Goal: Information Seeking & Learning: Learn about a topic

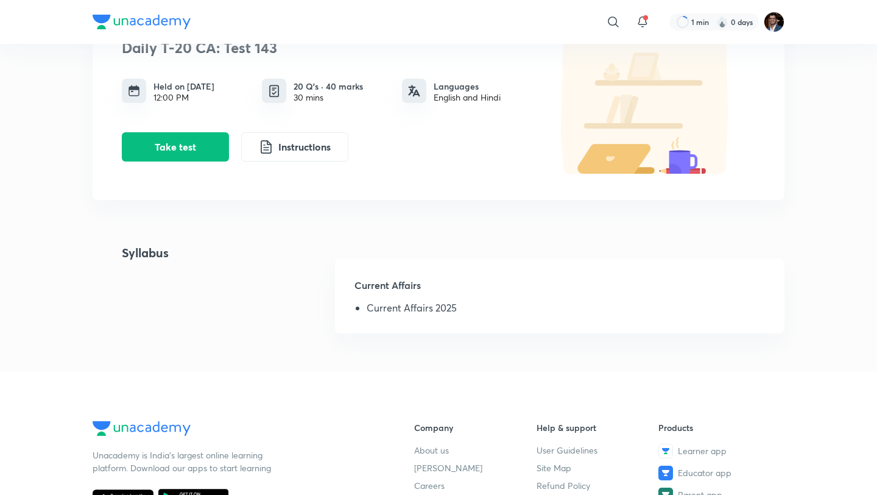
scroll to position [124, 0]
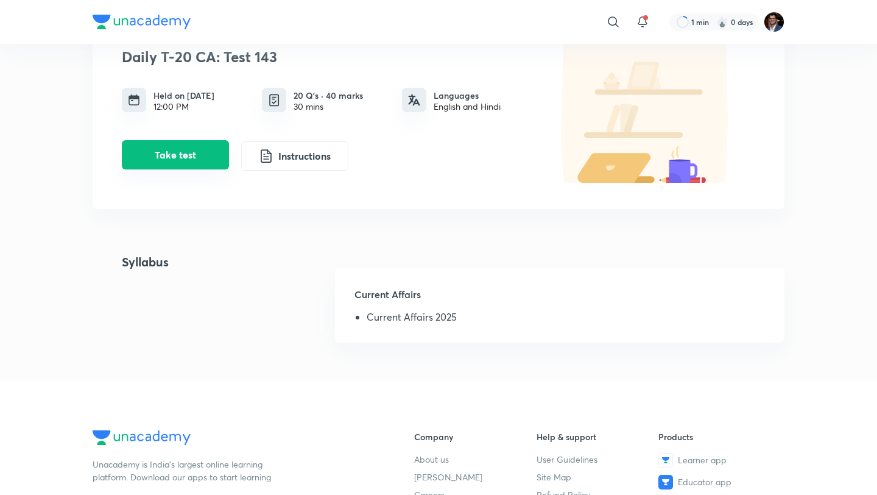
click at [198, 162] on button "Take test" at bounding box center [175, 154] width 107 height 29
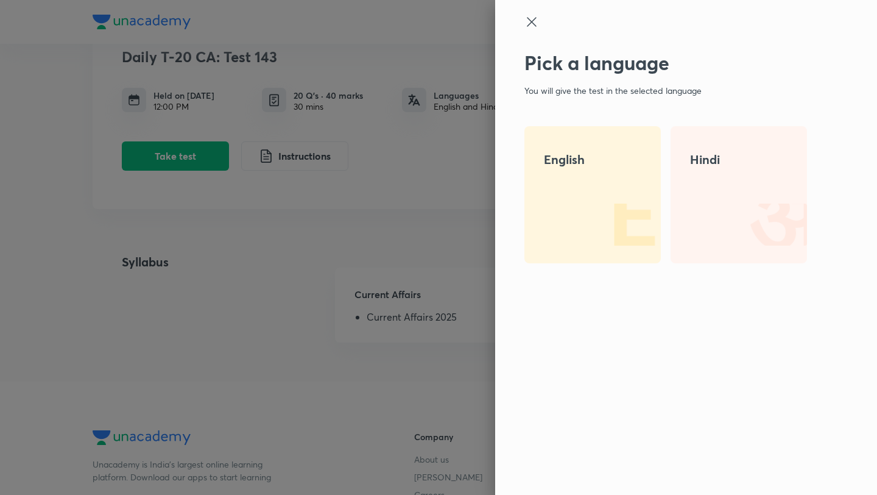
click at [611, 180] on div "English" at bounding box center [592, 194] width 136 height 137
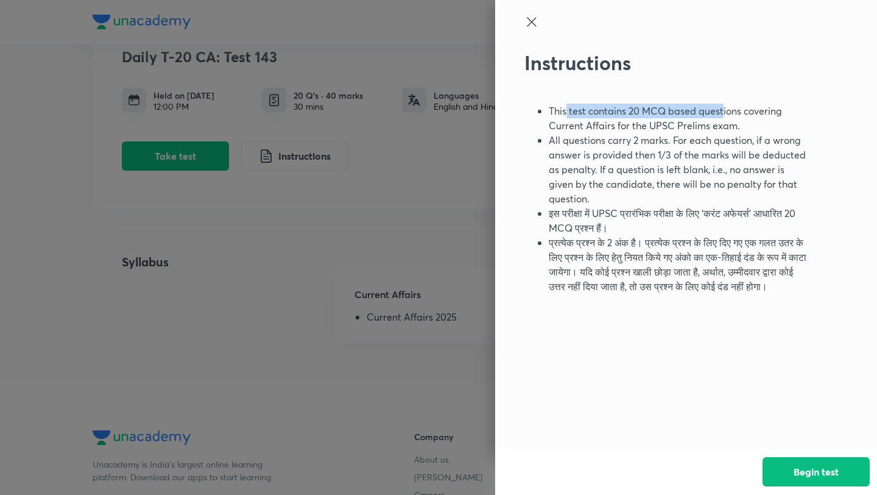
drag, startPoint x: 565, startPoint y: 116, endPoint x: 724, endPoint y: 113, distance: 158.4
click at [724, 113] on li "This test contains 20 MCQ based questions covering Current Affairs for the UPSC…" at bounding box center [678, 118] width 258 height 29
click at [624, 146] on li "All questions carry 2 marks. For each question, if a wrong answer is provided t…" at bounding box center [678, 169] width 258 height 73
drag, startPoint x: 585, startPoint y: 186, endPoint x: 618, endPoint y: 186, distance: 32.9
click at [618, 186] on li "All questions carry 2 marks. For each question, if a wrong answer is provided t…" at bounding box center [678, 169] width 258 height 73
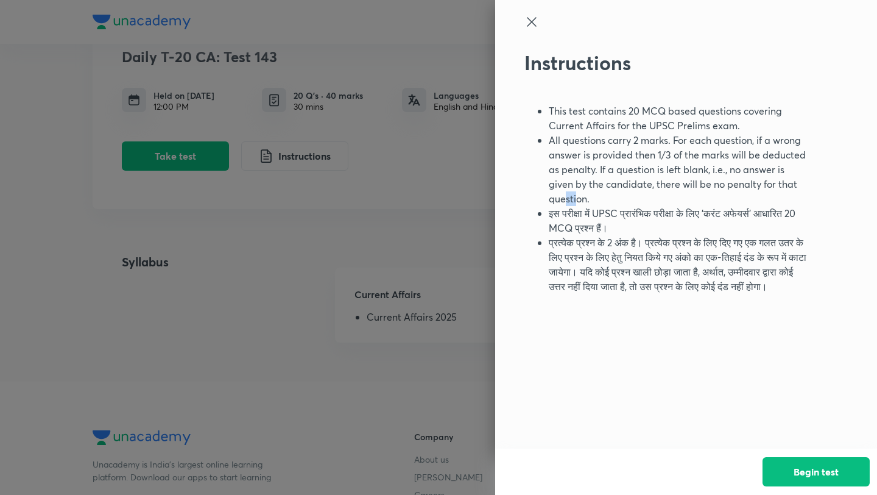
drag, startPoint x: 567, startPoint y: 200, endPoint x: 579, endPoint y: 200, distance: 12.2
click at [579, 200] on li "All questions carry 2 marks. For each question, if a wrong answer is provided t…" at bounding box center [678, 169] width 258 height 73
click at [799, 467] on button "Begin test" at bounding box center [816, 470] width 107 height 29
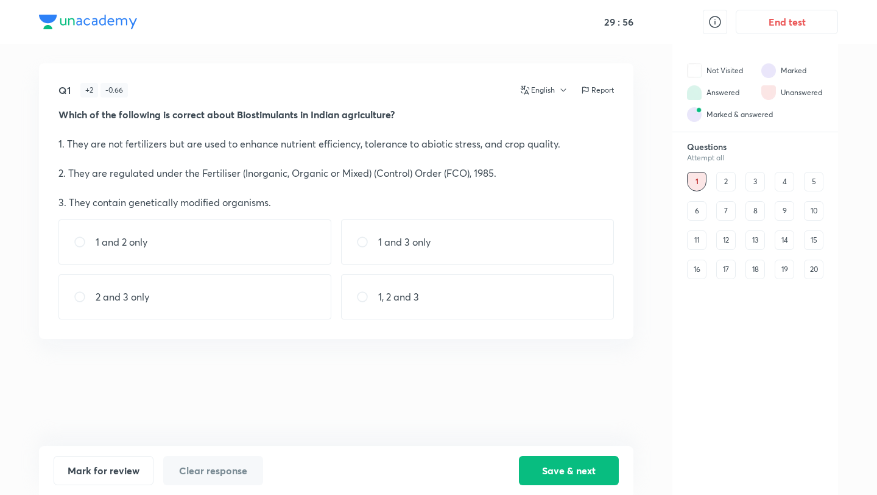
click at [155, 289] on div "2 and 3 only" at bounding box center [194, 296] width 273 height 45
radio input "true"
drag, startPoint x: 560, startPoint y: 471, endPoint x: 521, endPoint y: 451, distance: 43.9
click at [560, 471] on button "Save & next" at bounding box center [569, 470] width 100 height 29
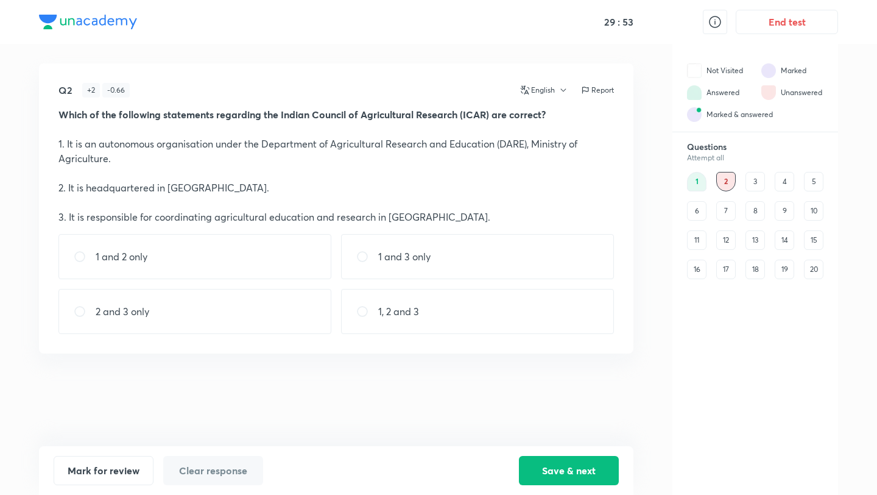
click at [218, 262] on div "1 and 2 only" at bounding box center [194, 256] width 273 height 45
radio input "true"
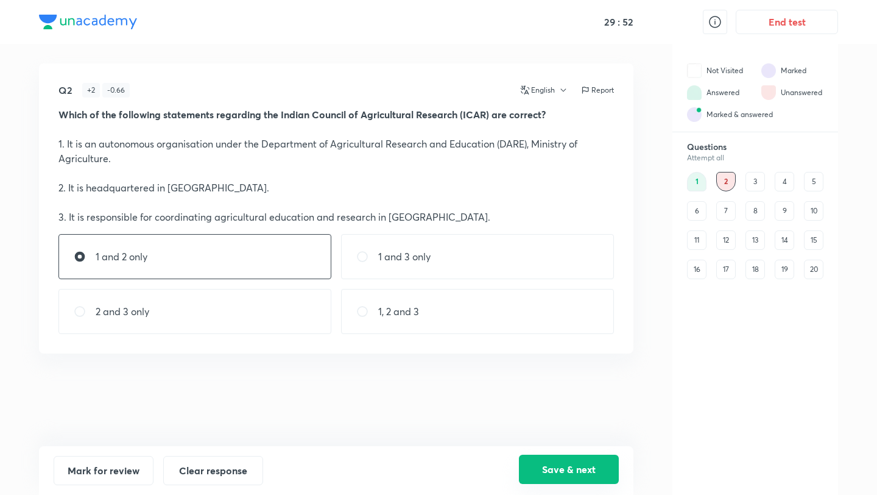
click at [565, 465] on button "Save & next" at bounding box center [569, 468] width 100 height 29
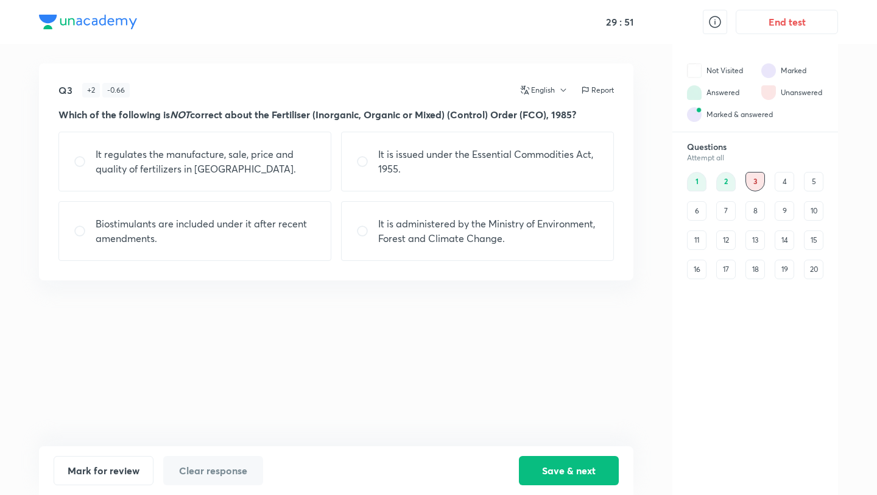
click at [210, 172] on p "It regulates the manufacture, sale, price and quality of fertilizers in [GEOGRA…" at bounding box center [206, 161] width 220 height 29
radio input "true"
click at [556, 465] on button "Save & next" at bounding box center [569, 468] width 100 height 29
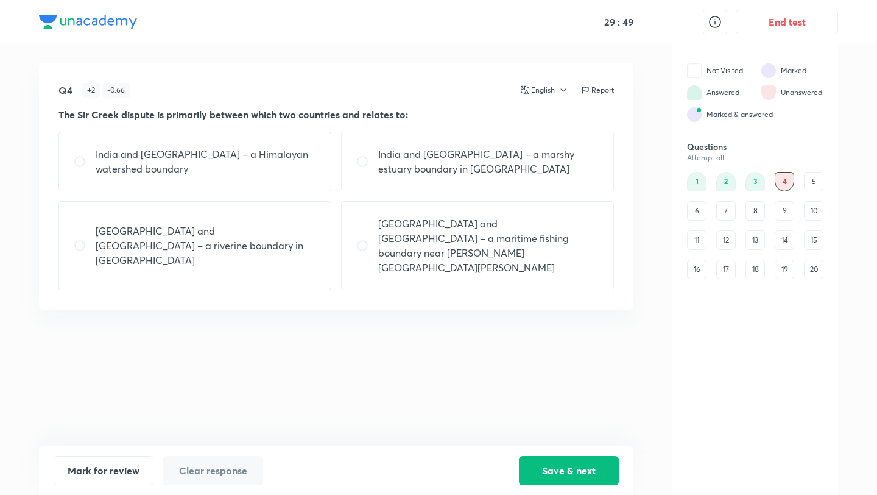
click at [316, 195] on div "India and [GEOGRAPHIC_DATA] – a Himalayan watershed boundary India and [GEOGRAP…" at bounding box center [335, 211] width 555 height 158
click at [297, 182] on div "India and [GEOGRAPHIC_DATA] – a Himalayan watershed boundary" at bounding box center [194, 162] width 273 height 60
radio input "true"
click at [552, 91] on button "English" at bounding box center [542, 90] width 52 height 11
click at [549, 144] on span "Hindi" at bounding box center [562, 141] width 76 height 13
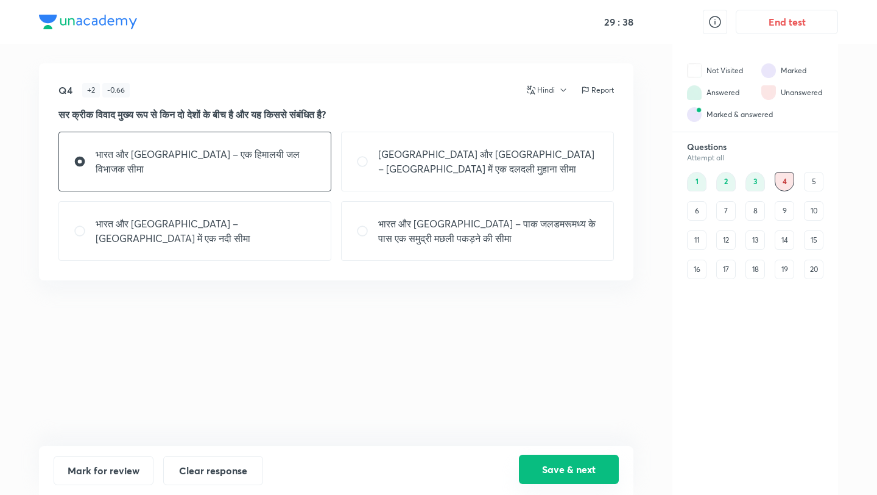
click at [566, 465] on button "Save & next" at bounding box center [569, 468] width 100 height 29
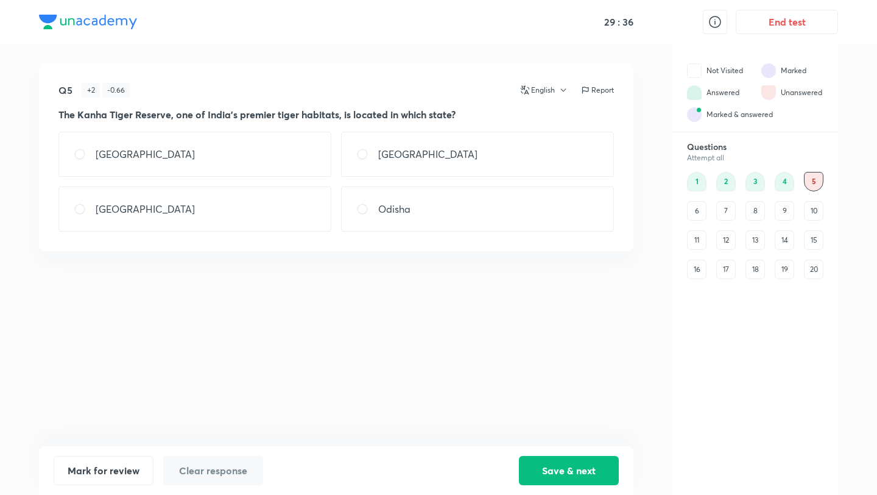
click at [418, 172] on div "[GEOGRAPHIC_DATA]" at bounding box center [477, 154] width 273 height 45
radio input "true"
click at [584, 461] on button "Save & next" at bounding box center [569, 468] width 100 height 29
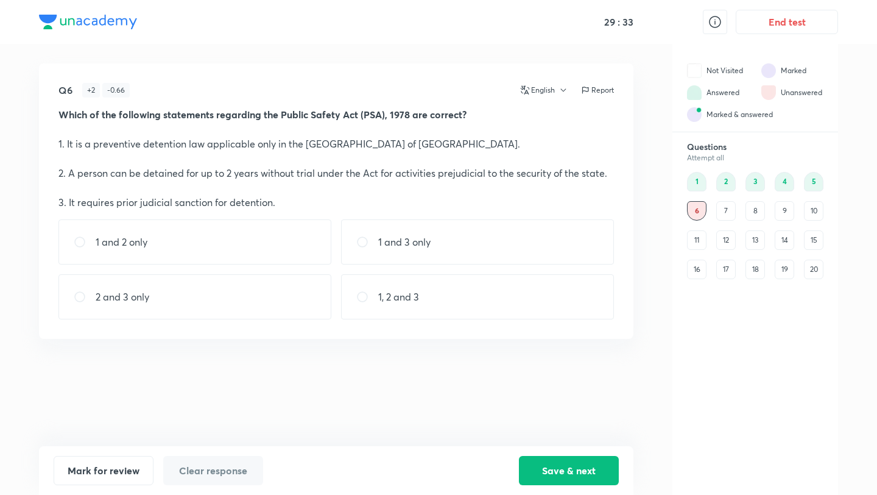
click at [415, 258] on div "1 and 3 only" at bounding box center [477, 241] width 273 height 45
radio input "true"
click at [535, 472] on button "Save & next" at bounding box center [569, 468] width 100 height 29
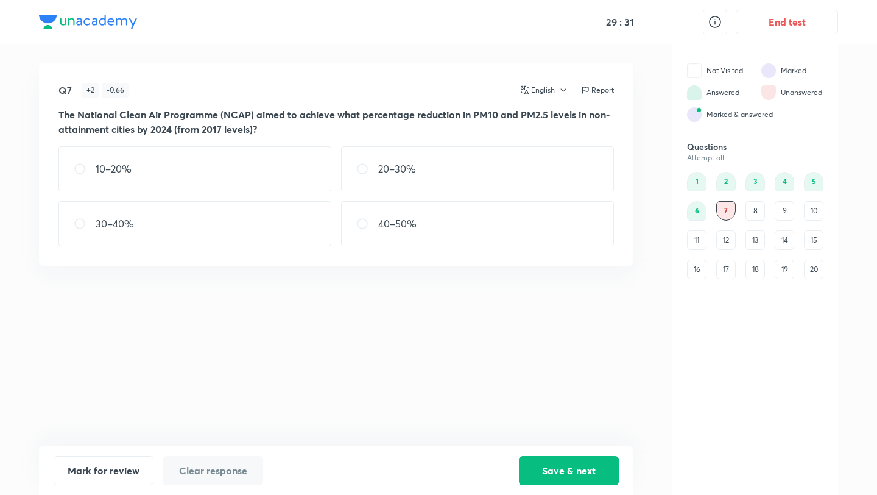
click at [204, 222] on div "30–40%" at bounding box center [194, 223] width 273 height 45
radio input "true"
click at [565, 472] on button "Save & next" at bounding box center [569, 468] width 100 height 29
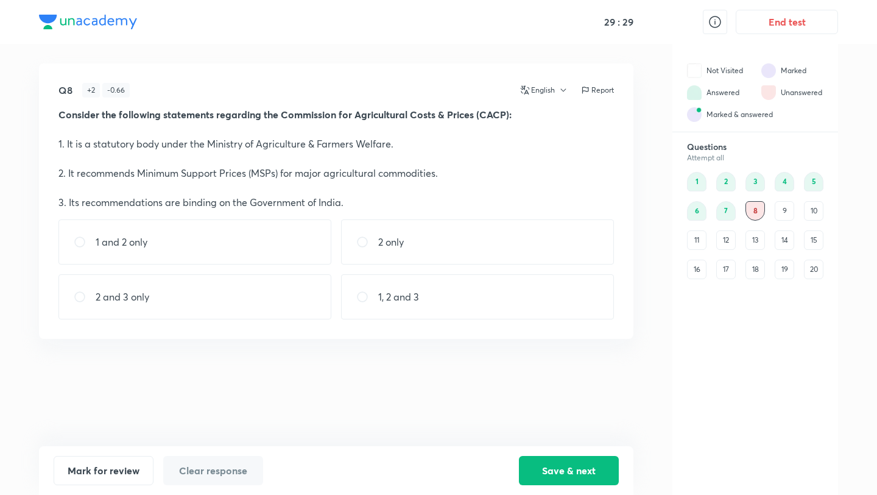
click at [474, 227] on div "2 only" at bounding box center [477, 241] width 273 height 45
click at [575, 484] on div "Save & next" at bounding box center [569, 470] width 100 height 29
click at [568, 451] on div "Mark for review Clear response Save & next" at bounding box center [336, 470] width 594 height 49
click at [560, 84] on div "English" at bounding box center [542, 90] width 52 height 15
click at [560, 90] on icon "button" at bounding box center [564, 90] width 10 height 10
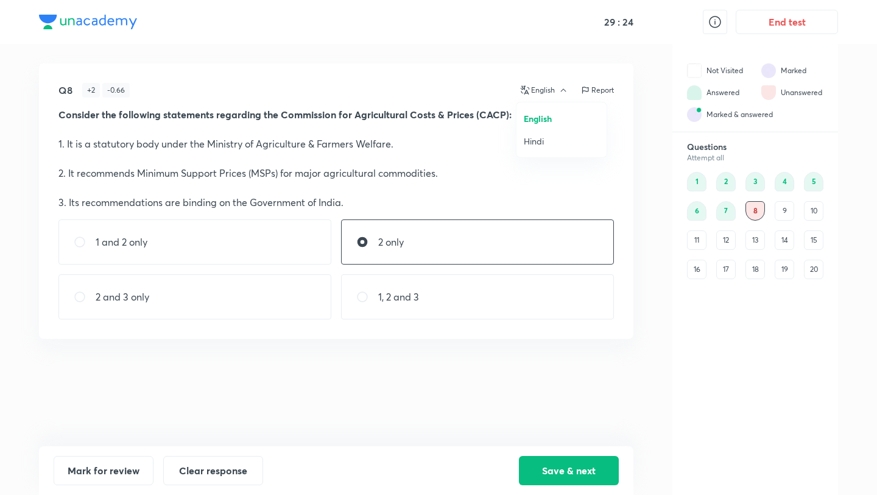
click at [554, 145] on span "Hindi" at bounding box center [562, 141] width 76 height 13
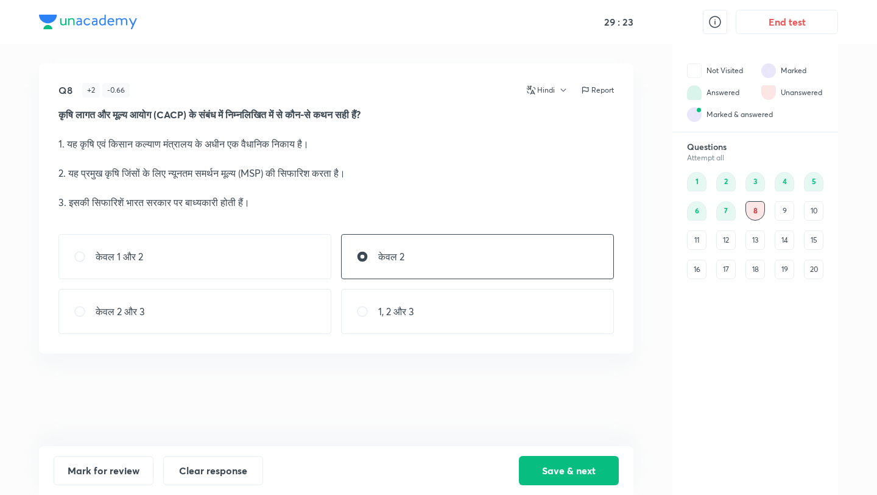
click at [474, 306] on div "1, 2 और 3" at bounding box center [477, 311] width 273 height 45
radio input "false"
radio input "true"
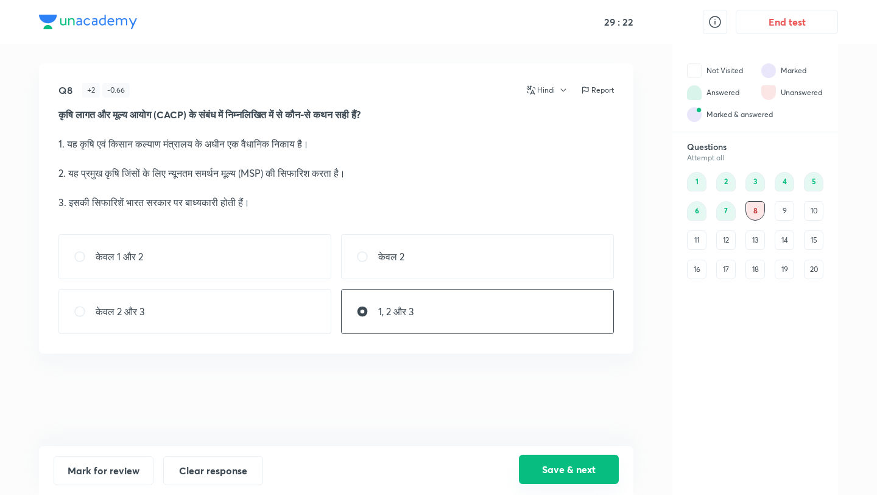
click at [562, 478] on button "Save & next" at bounding box center [569, 468] width 100 height 29
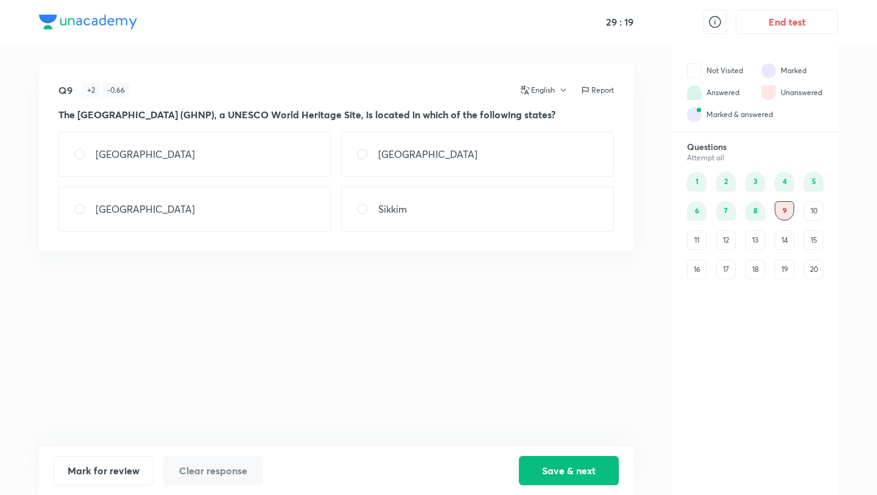
click at [405, 206] on p "Sikkim" at bounding box center [392, 209] width 29 height 15
radio input "true"
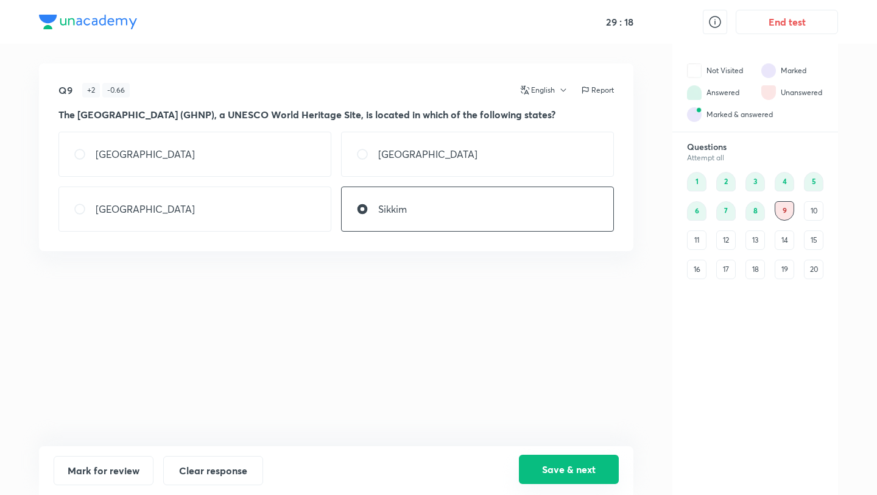
click at [584, 473] on button "Save & next" at bounding box center [569, 468] width 100 height 29
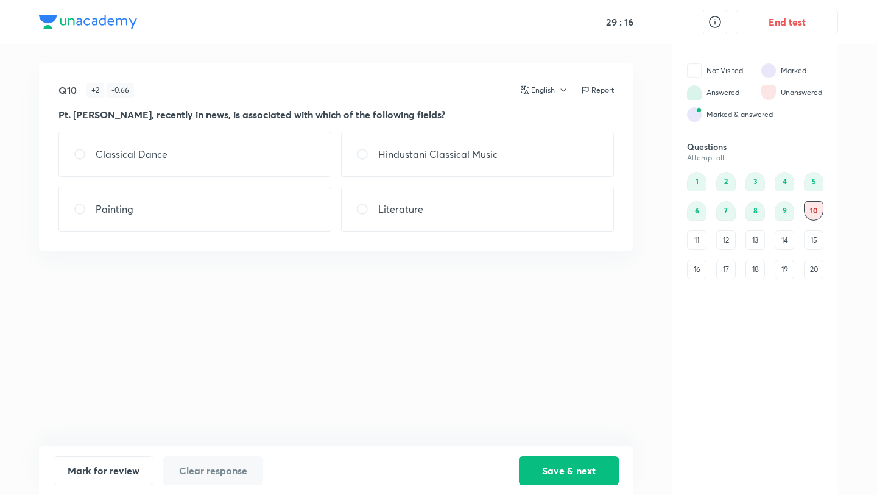
click at [400, 210] on p "Literature" at bounding box center [400, 209] width 45 height 15
radio input "true"
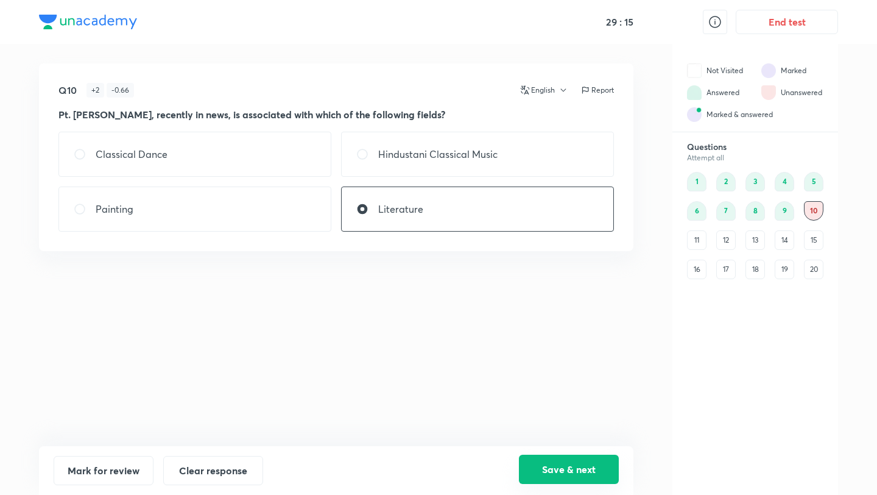
click at [565, 464] on button "Save & next" at bounding box center [569, 468] width 100 height 29
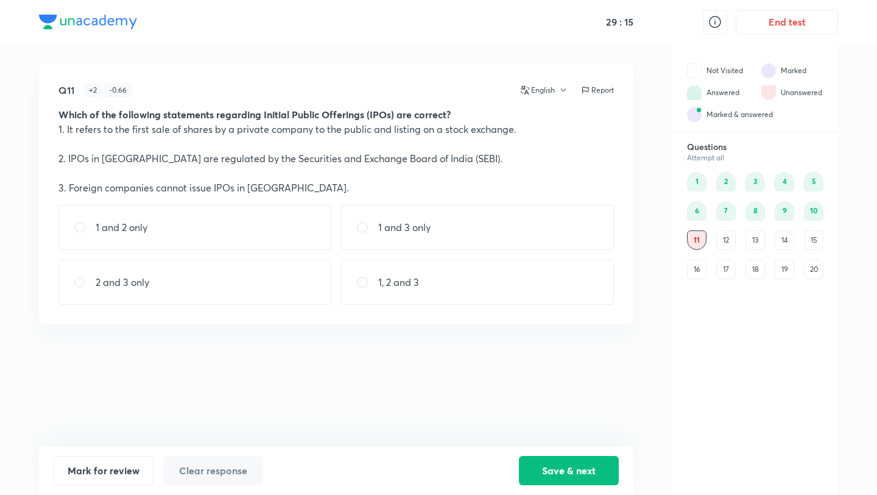
click at [444, 215] on div "1 and 3 only" at bounding box center [477, 227] width 273 height 45
radio input "true"
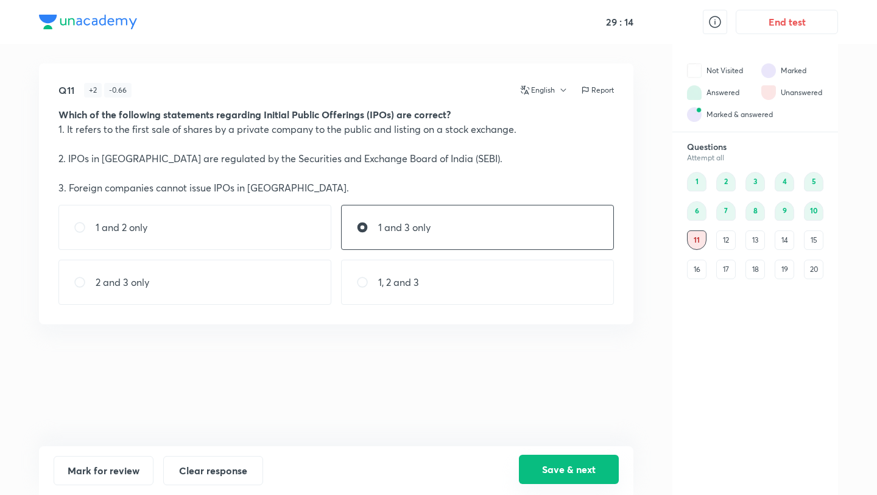
click at [563, 479] on button "Save & next" at bounding box center [569, 468] width 100 height 29
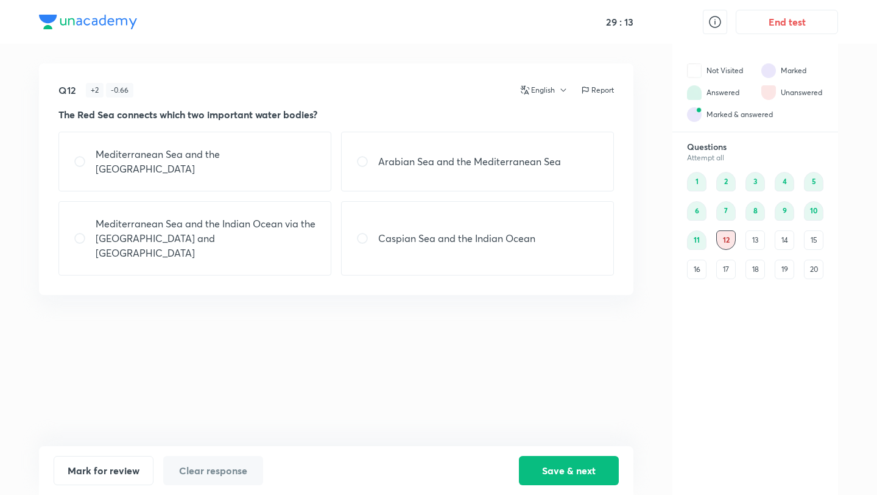
click at [471, 231] on p "Caspian Sea and the Indian Ocean" at bounding box center [456, 238] width 157 height 15
radio input "true"
click at [565, 484] on div "Save & next" at bounding box center [569, 470] width 100 height 29
click at [548, 476] on button "Save & next" at bounding box center [569, 468] width 100 height 29
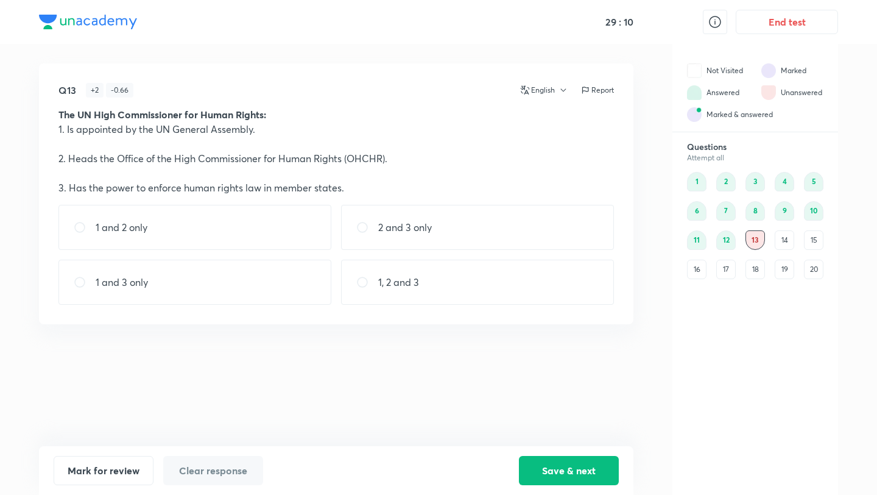
click at [392, 243] on div "2 and 3 only" at bounding box center [477, 227] width 273 height 45
radio input "true"
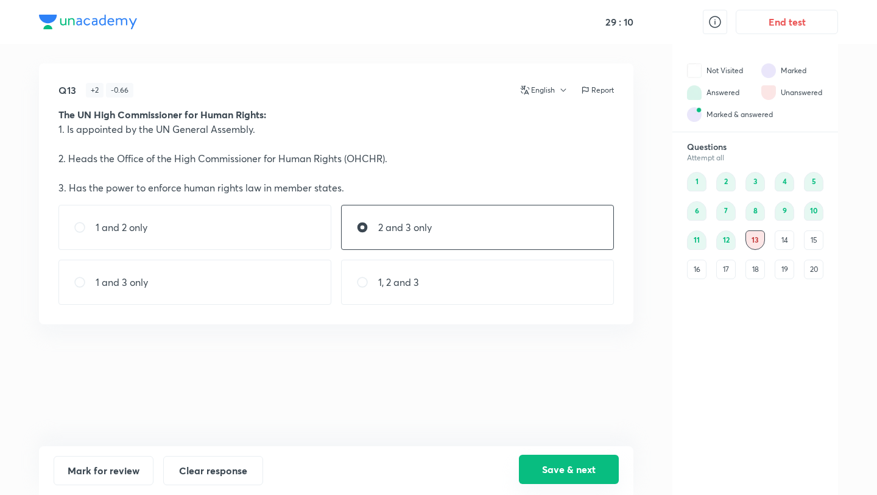
click at [560, 474] on button "Save & next" at bounding box center [569, 468] width 100 height 29
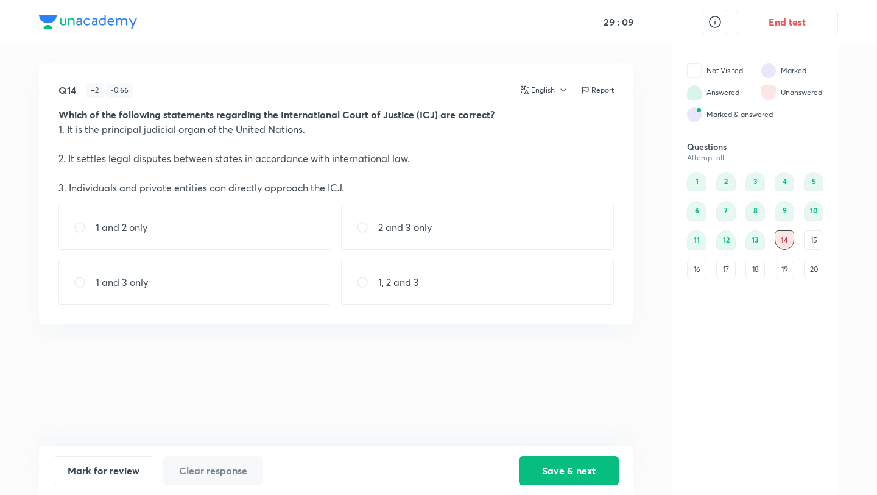
click at [468, 290] on div "1, 2 and 3" at bounding box center [477, 281] width 273 height 45
radio input "true"
click at [578, 467] on button "Save & next" at bounding box center [569, 468] width 100 height 29
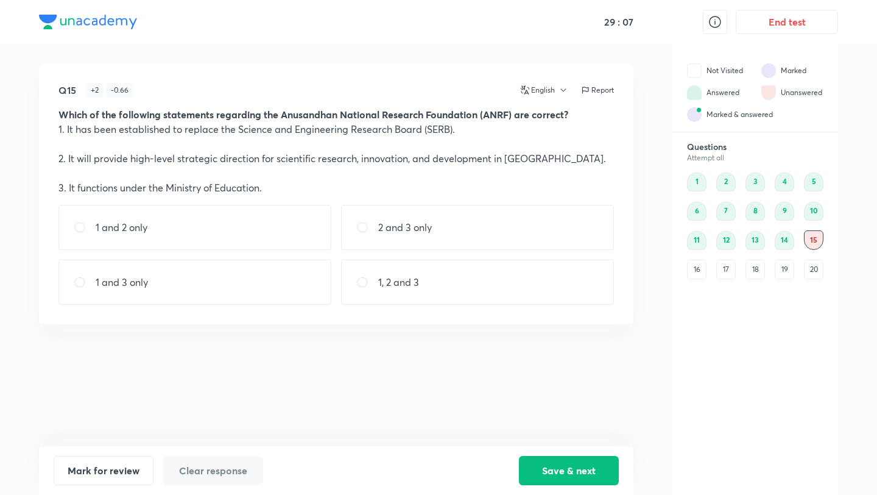
click at [412, 222] on p "2 and 3 only" at bounding box center [405, 227] width 54 height 15
radio input "true"
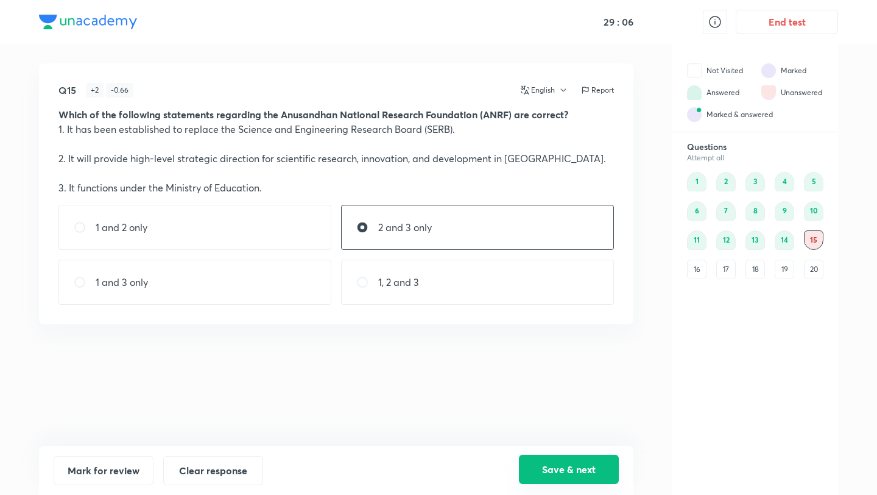
click at [569, 476] on button "Save & next" at bounding box center [569, 468] width 100 height 29
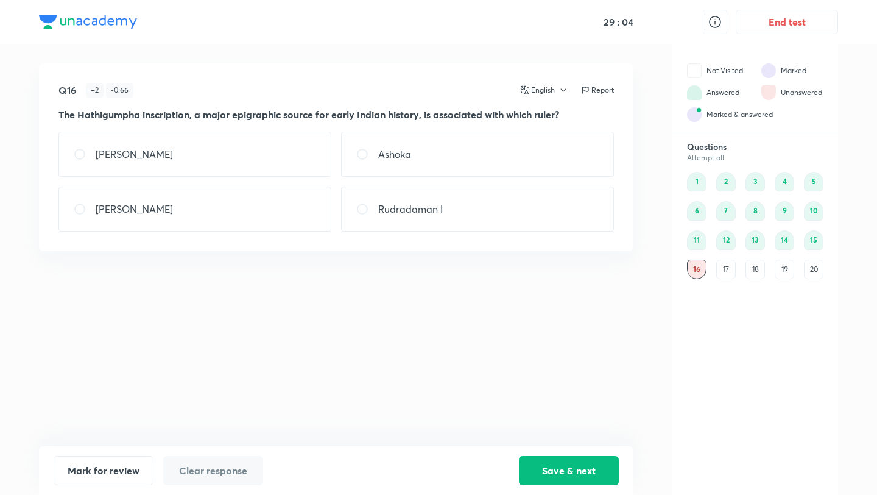
click at [226, 218] on div "[PERSON_NAME]" at bounding box center [194, 208] width 273 height 45
radio input "true"
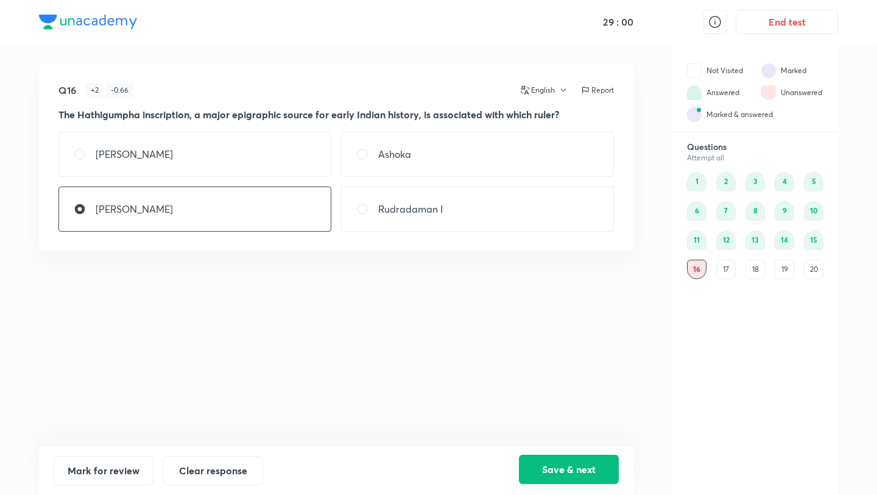
click at [589, 471] on button "Save & next" at bounding box center [569, 468] width 100 height 29
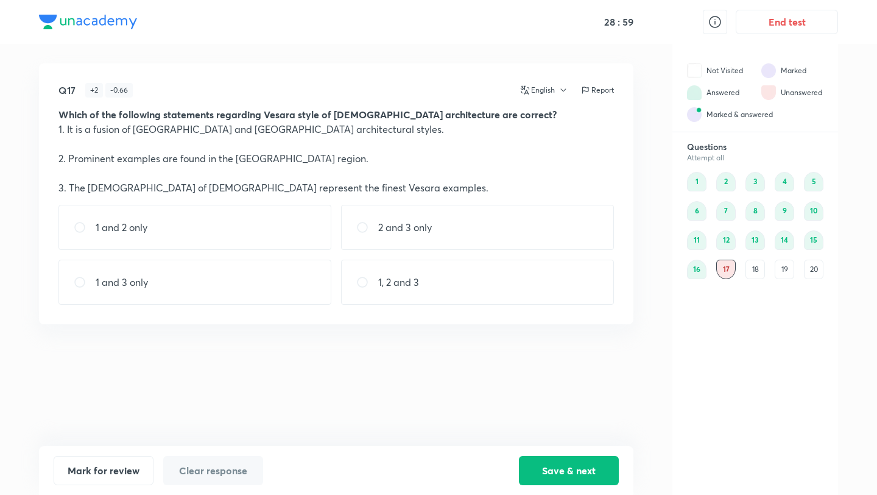
click at [211, 222] on div "1 and 2 only" at bounding box center [194, 227] width 273 height 45
radio input "true"
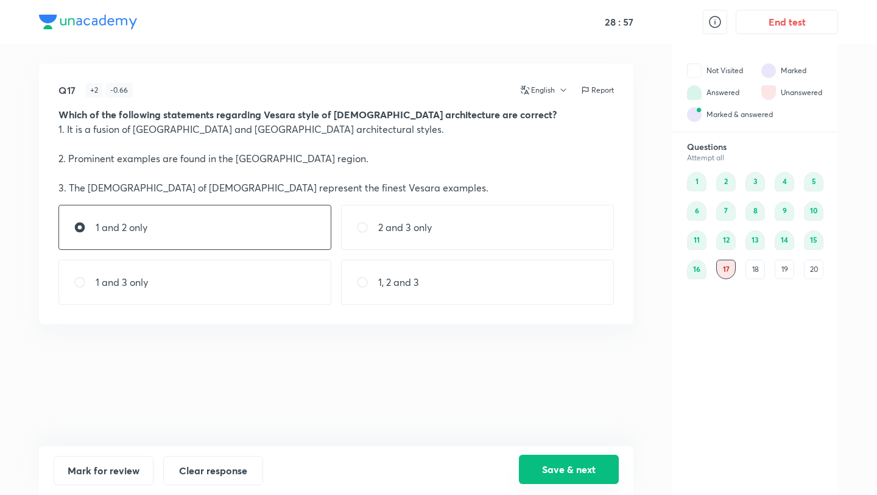
click at [556, 478] on button "Save & next" at bounding box center [569, 468] width 100 height 29
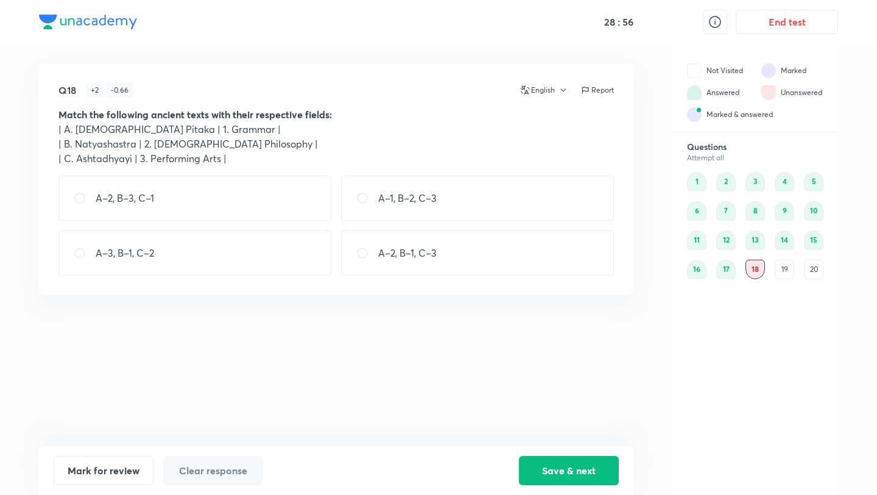
click at [224, 186] on div "A–2, B–3, C–1" at bounding box center [194, 197] width 273 height 45
radio input "true"
click at [562, 462] on button "Save & next" at bounding box center [569, 468] width 100 height 29
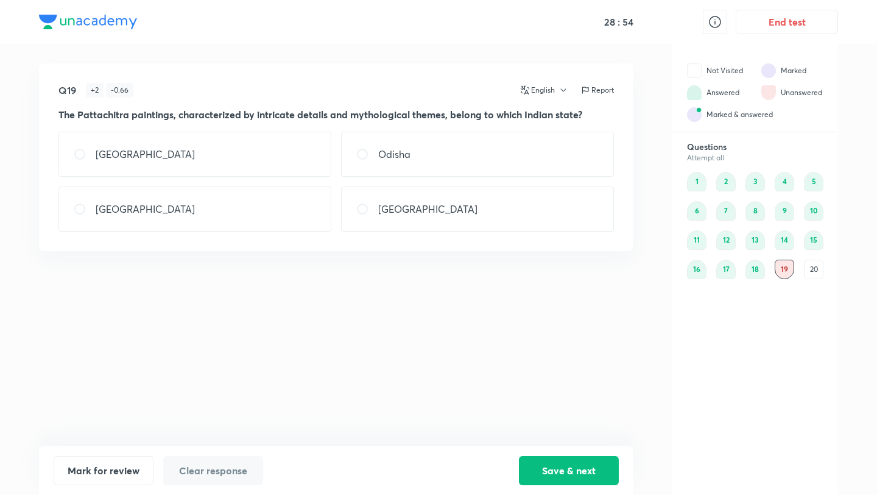
click at [208, 165] on div "[GEOGRAPHIC_DATA]" at bounding box center [194, 154] width 273 height 45
radio input "true"
click at [598, 464] on button "Save & next" at bounding box center [569, 468] width 100 height 29
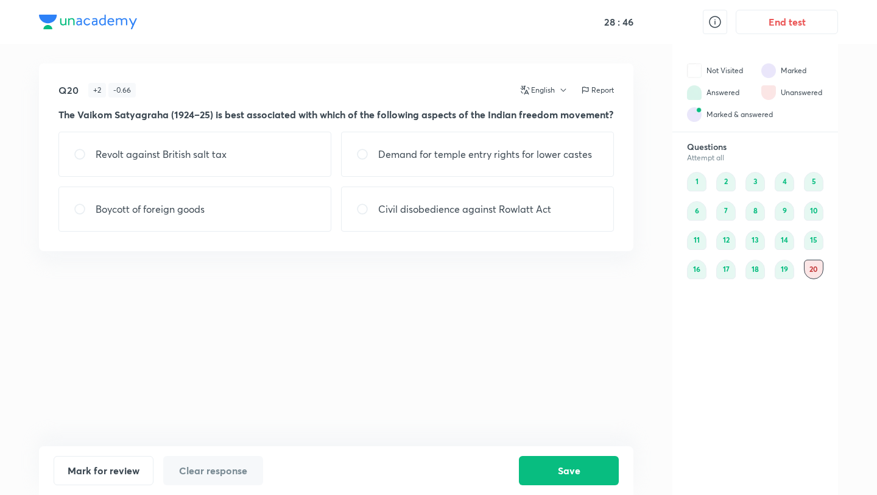
click at [255, 161] on div "Revolt against British salt tax" at bounding box center [194, 154] width 273 height 45
radio input "true"
click at [547, 479] on button "Save" at bounding box center [569, 468] width 100 height 29
click at [557, 459] on button "Save" at bounding box center [569, 468] width 100 height 29
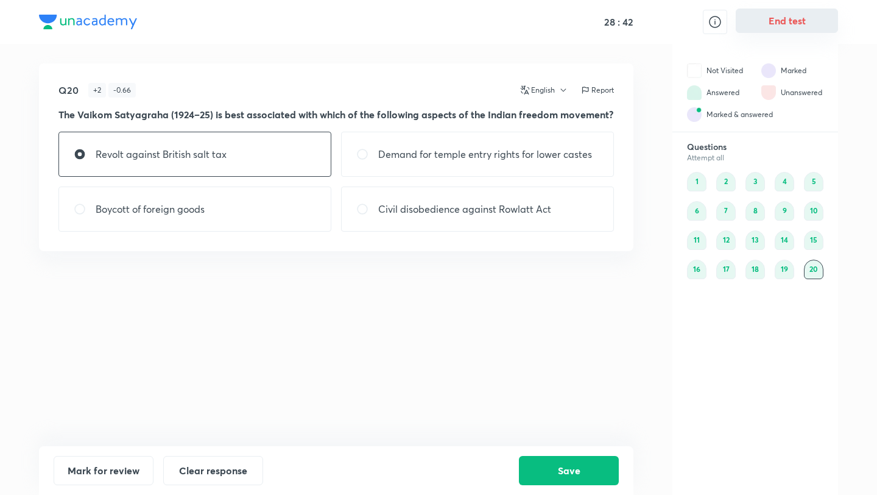
click at [750, 23] on button "End test" at bounding box center [787, 21] width 102 height 24
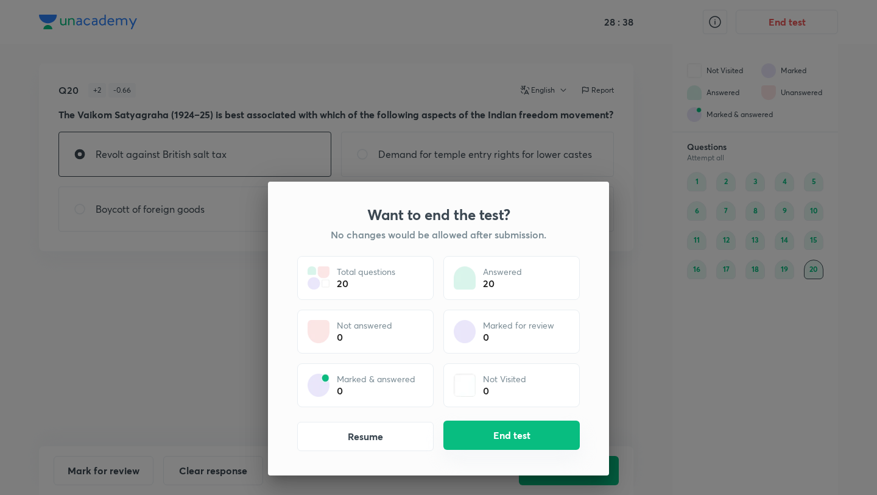
click at [520, 444] on button "End test" at bounding box center [511, 434] width 136 height 29
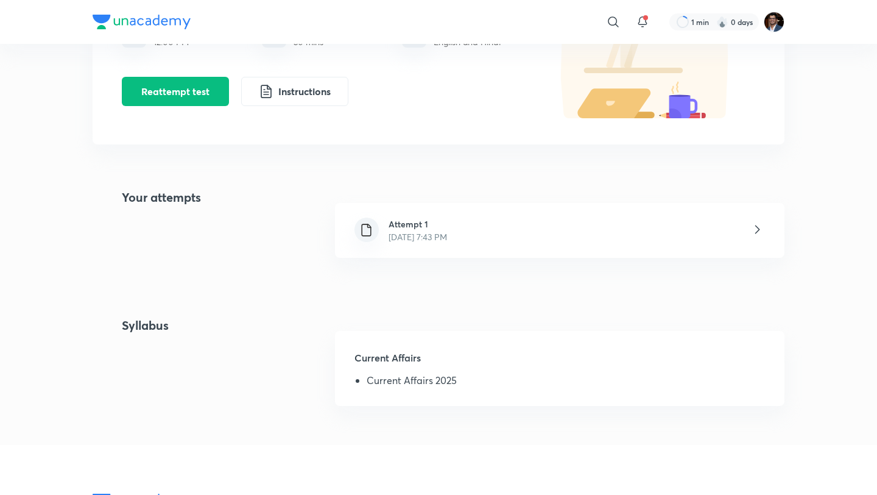
scroll to position [180, 0]
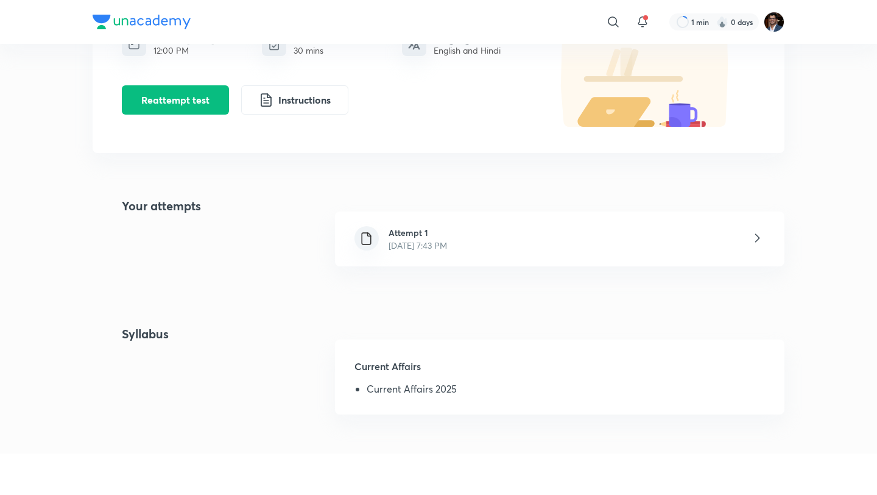
click at [475, 253] on div "Attempt 1 [DATE] 7:43 PM" at bounding box center [559, 238] width 449 height 55
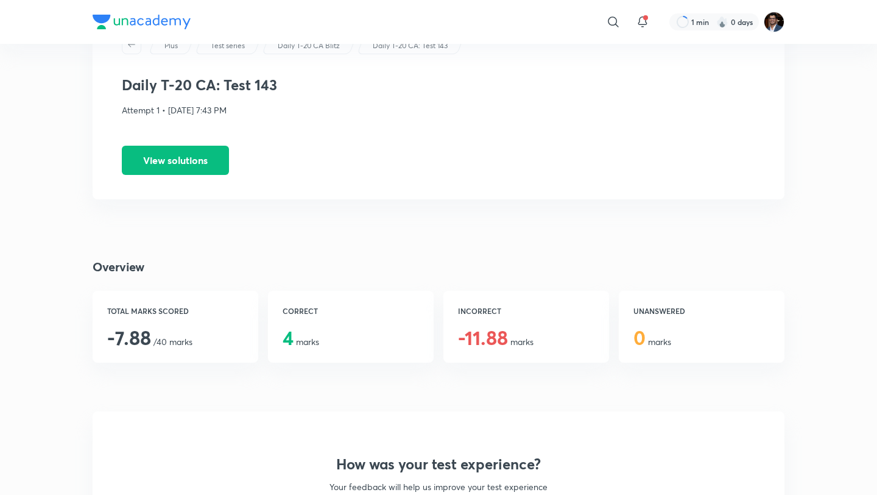
scroll to position [60, 0]
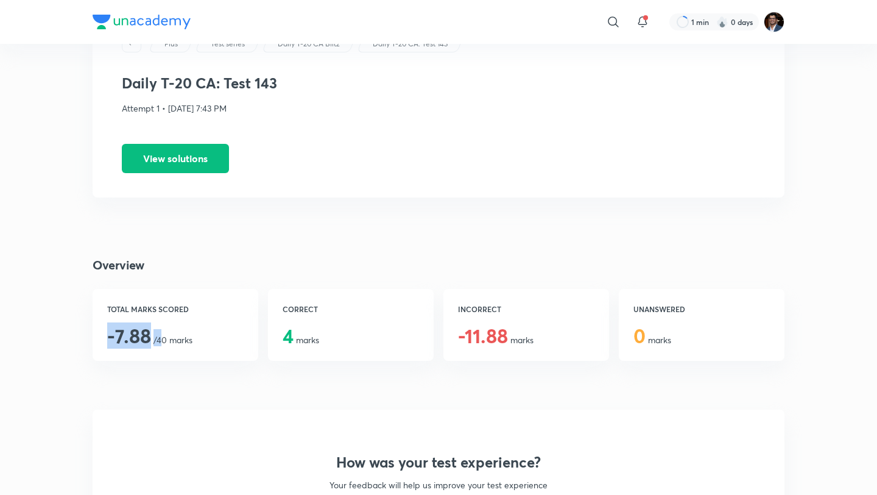
drag, startPoint x: 104, startPoint y: 336, endPoint x: 164, endPoint y: 333, distance: 60.4
click at [164, 333] on div "TOTAL MARKS SCORED -7.88 /40 marks" at bounding box center [176, 325] width 166 height 72
click at [223, 345] on div "TOTAL MARKS SCORED -7.88 /40 marks" at bounding box center [176, 325] width 166 height 72
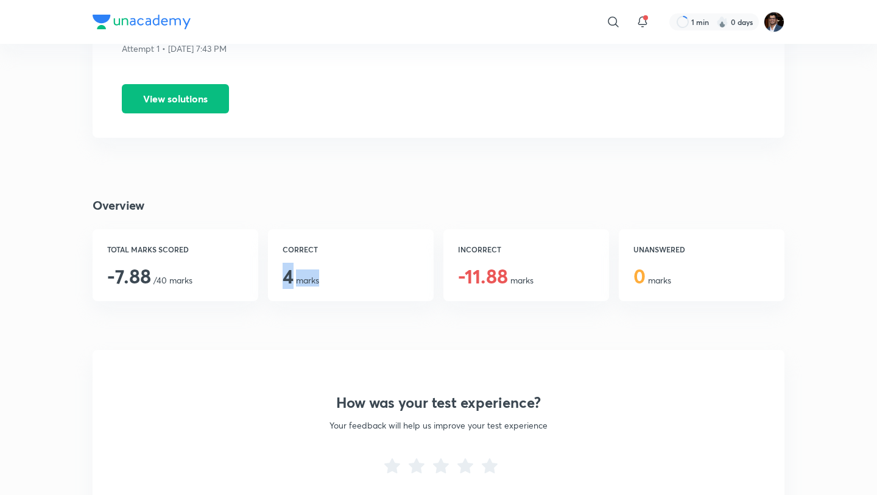
drag, startPoint x: 327, startPoint y: 283, endPoint x: 273, endPoint y: 282, distance: 53.6
click at [273, 283] on div "CORRECT 4 marks" at bounding box center [351, 265] width 166 height 72
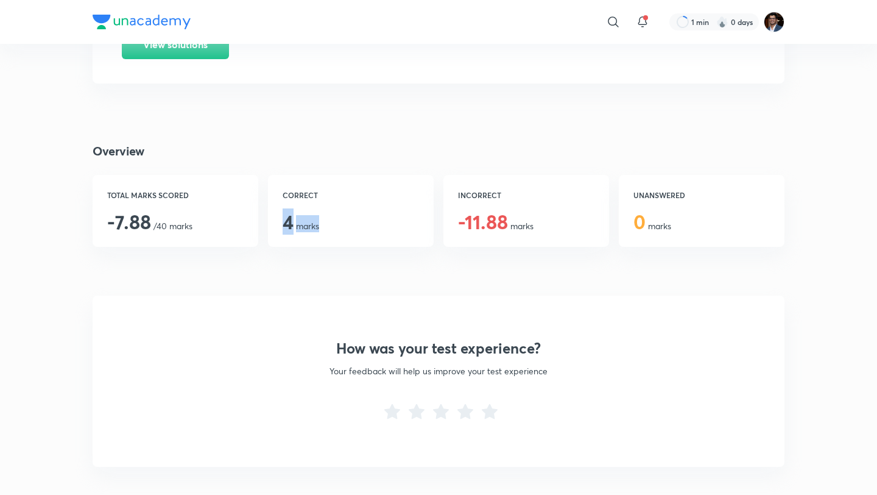
scroll to position [242, 0]
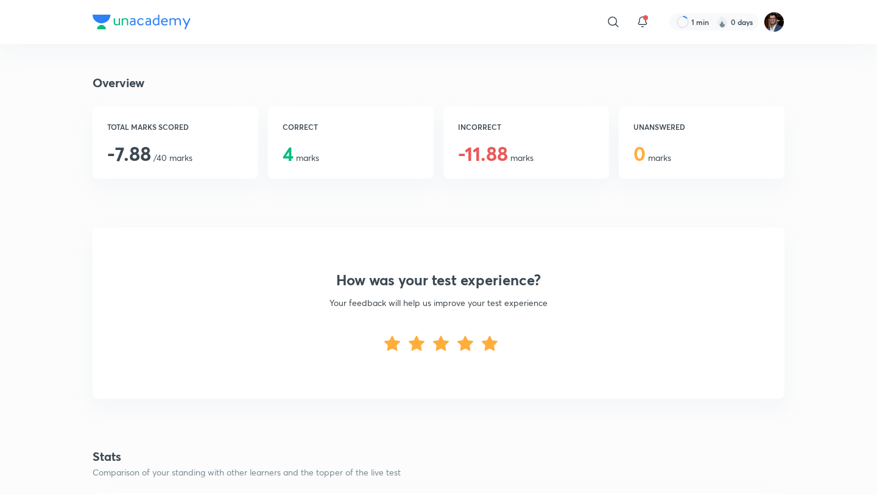
click at [492, 348] on icon at bounding box center [490, 342] width 16 height 15
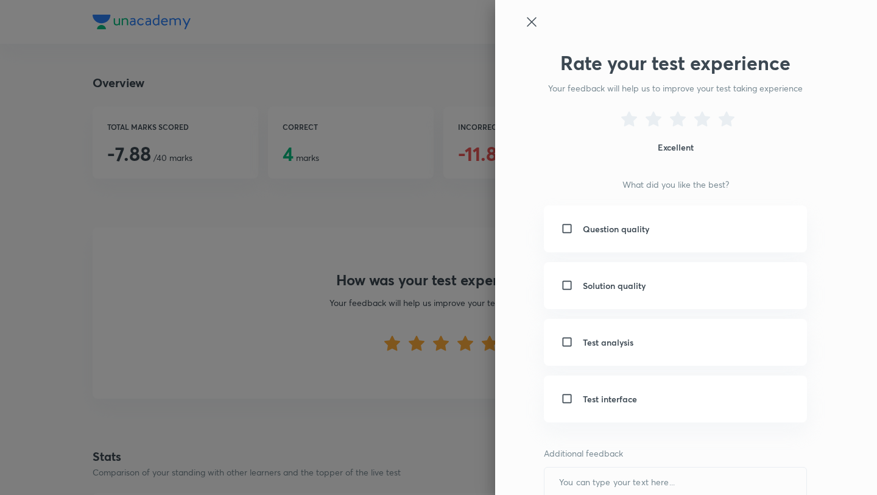
click at [566, 239] on div "Question quality" at bounding box center [675, 228] width 263 height 47
click at [569, 225] on input "checkbox" at bounding box center [569, 228] width 17 height 13
checkbox input "true"
click at [568, 277] on div "Solution quality" at bounding box center [675, 285] width 263 height 47
click at [566, 287] on input "checkbox" at bounding box center [569, 285] width 17 height 13
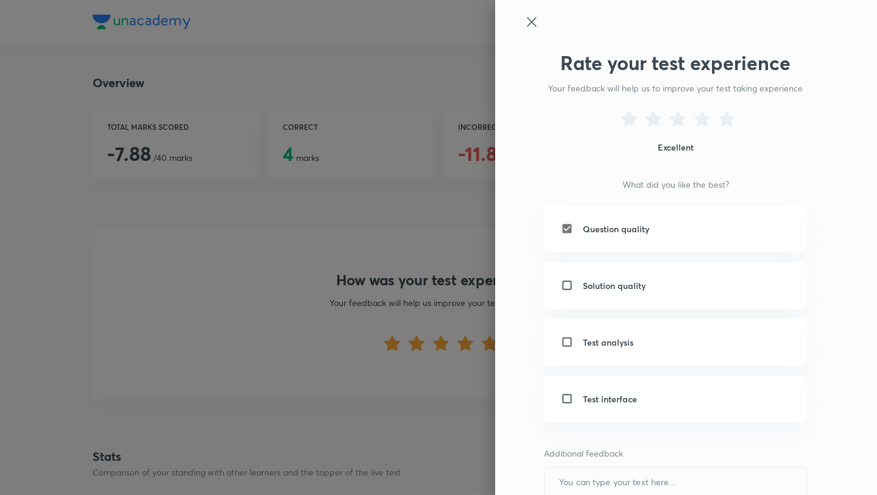
checkbox input "true"
click at [567, 347] on input "checkbox" at bounding box center [569, 342] width 17 height 13
checkbox input "true"
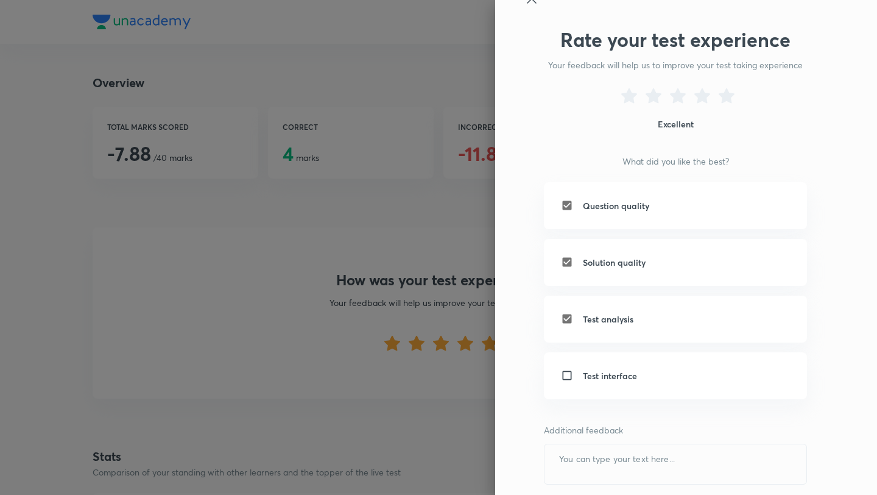
click at [566, 384] on div "Test interface" at bounding box center [675, 375] width 263 height 47
click at [569, 378] on input "checkbox" at bounding box center [569, 375] width 17 height 13
checkbox input "true"
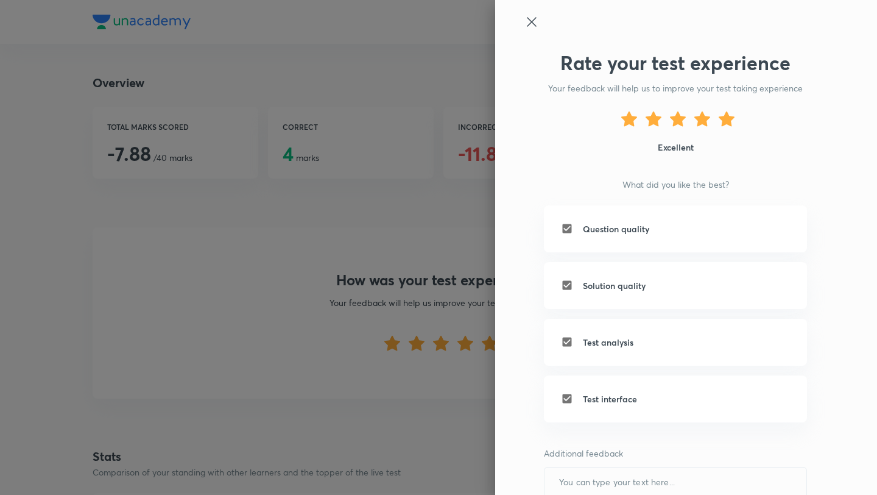
click at [728, 123] on icon at bounding box center [727, 118] width 16 height 15
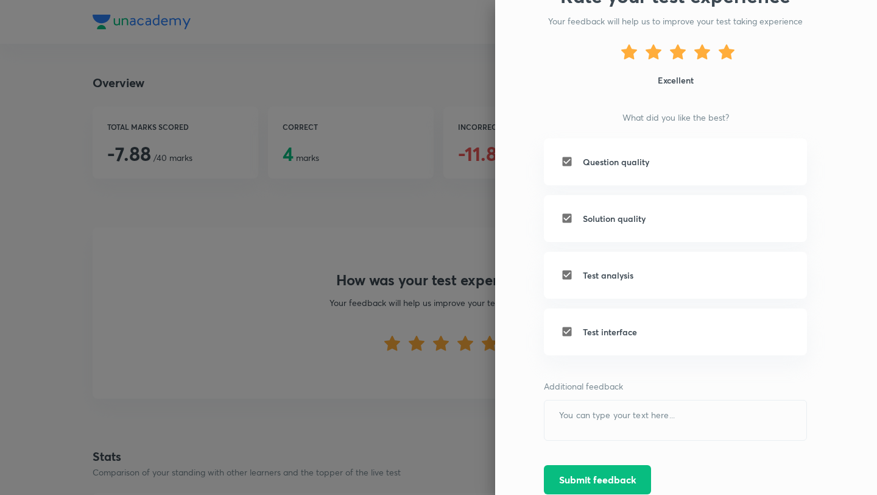
scroll to position [115, 0]
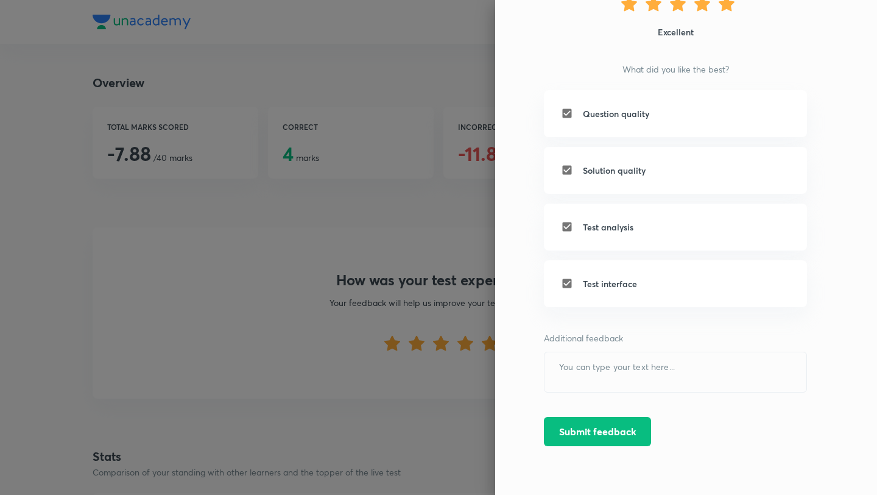
drag, startPoint x: 604, startPoint y: 432, endPoint x: 630, endPoint y: 337, distance: 99.1
click at [630, 337] on div "Rate your test experience Your feedback will help us to improve your test takin…" at bounding box center [665, 215] width 283 height 559
click at [626, 370] on textarea at bounding box center [676, 372] width 262 height 40
click at [612, 401] on div "Rate your test experience Your feedback will help us to improve your test takin…" at bounding box center [665, 215] width 283 height 559
click at [580, 372] on textarea "To enrich screen reader interactions, please activate Accessibility in Grammarl…" at bounding box center [676, 372] width 262 height 40
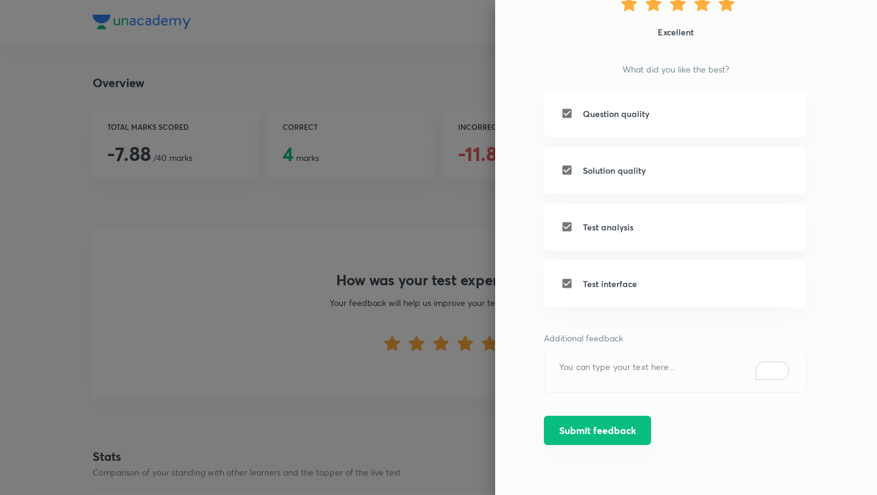
click at [599, 428] on button "Submit feedback" at bounding box center [597, 429] width 107 height 29
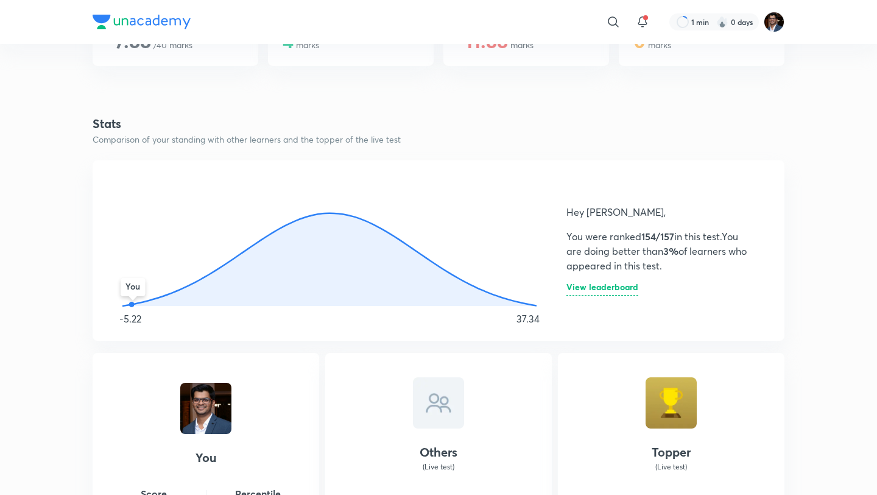
scroll to position [355, 0]
click at [333, 216] on icon at bounding box center [334, 259] width 405 height 93
click at [603, 294] on h6 "View leaderboard" at bounding box center [602, 288] width 72 height 13
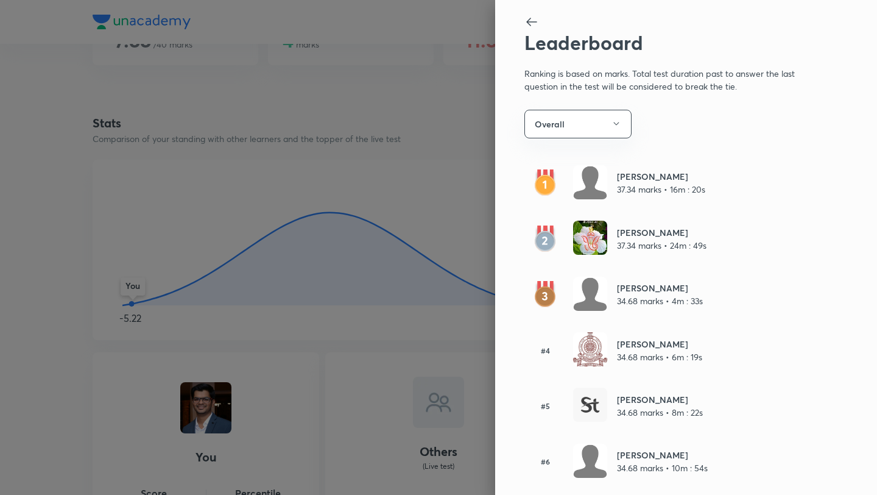
click at [707, 184] on div "[PERSON_NAME] 37.34 marks • 16m : 20s" at bounding box center [665, 183] width 283 height 36
drag, startPoint x: 708, startPoint y: 189, endPoint x: 692, endPoint y: 189, distance: 15.8
click at [693, 189] on div "[PERSON_NAME] 37.34 marks • 16m : 20s" at bounding box center [665, 183] width 283 height 36
click at [531, 24] on icon at bounding box center [531, 22] width 15 height 15
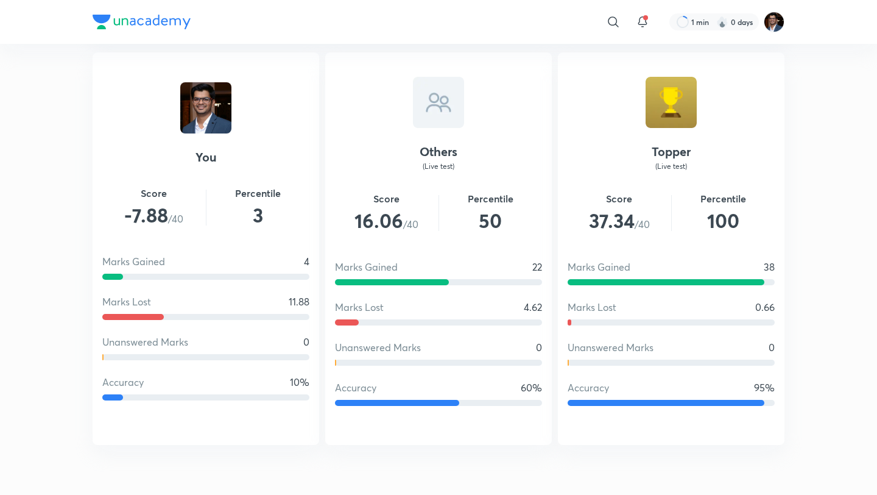
scroll to position [656, 0]
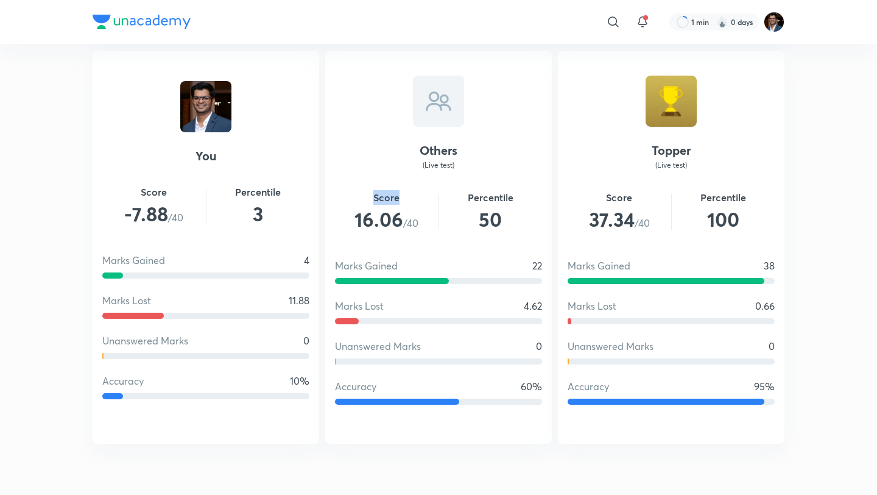
drag, startPoint x: 406, startPoint y: 202, endPoint x: 360, endPoint y: 200, distance: 45.7
click at [360, 201] on h5 "Score" at bounding box center [387, 197] width 104 height 15
drag, startPoint x: 404, startPoint y: 223, endPoint x: 347, endPoint y: 223, distance: 57.9
click at [347, 223] on span "16.06 /40" at bounding box center [387, 219] width 104 height 29
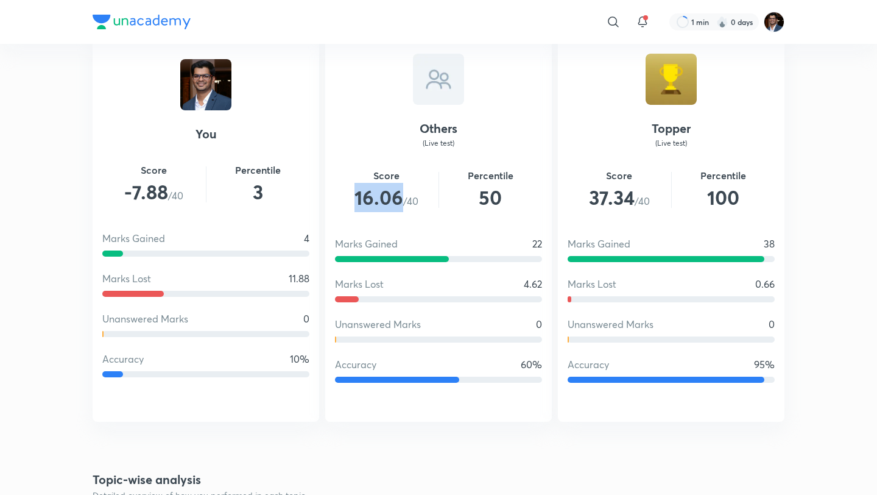
scroll to position [680, 0]
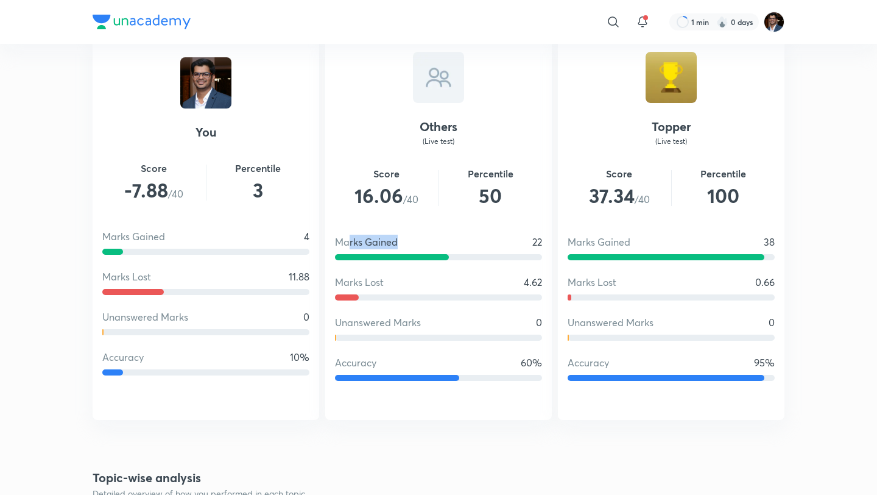
drag, startPoint x: 400, startPoint y: 242, endPoint x: 347, endPoint y: 241, distance: 53.6
click at [347, 241] on div "Marks Gained 22" at bounding box center [438, 241] width 207 height 15
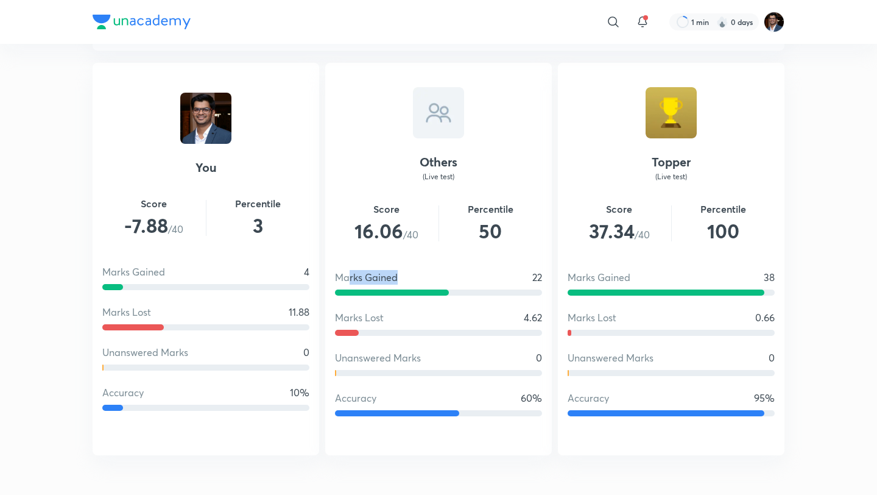
scroll to position [645, 0]
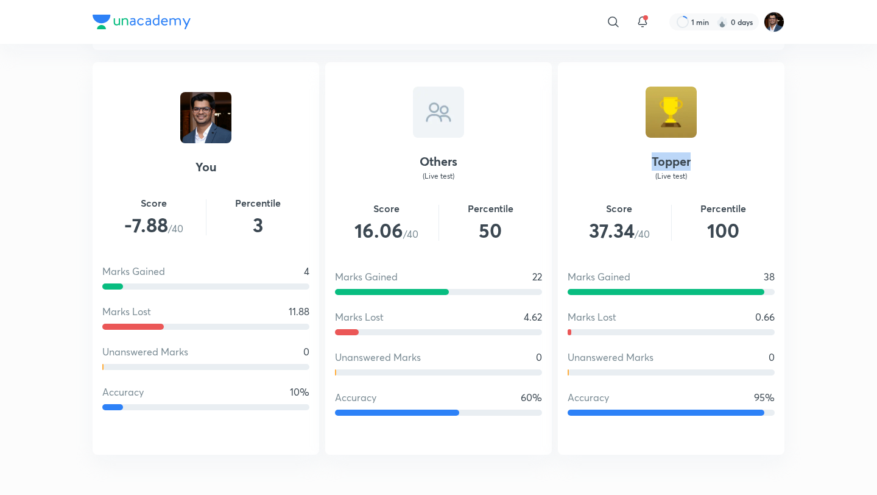
drag, startPoint x: 691, startPoint y: 160, endPoint x: 621, endPoint y: 160, distance: 70.0
click at [621, 160] on h4 "Topper" at bounding box center [671, 161] width 207 height 18
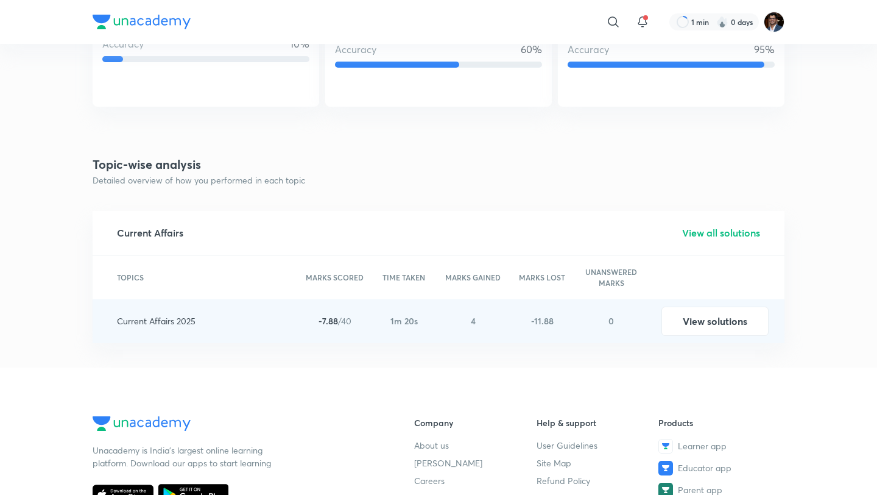
scroll to position [989, 0]
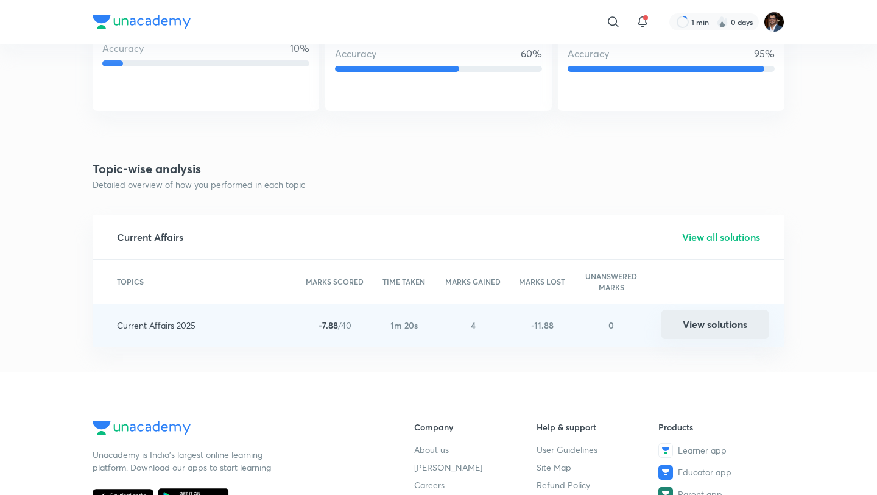
click at [714, 326] on button "View solutions" at bounding box center [714, 323] width 107 height 29
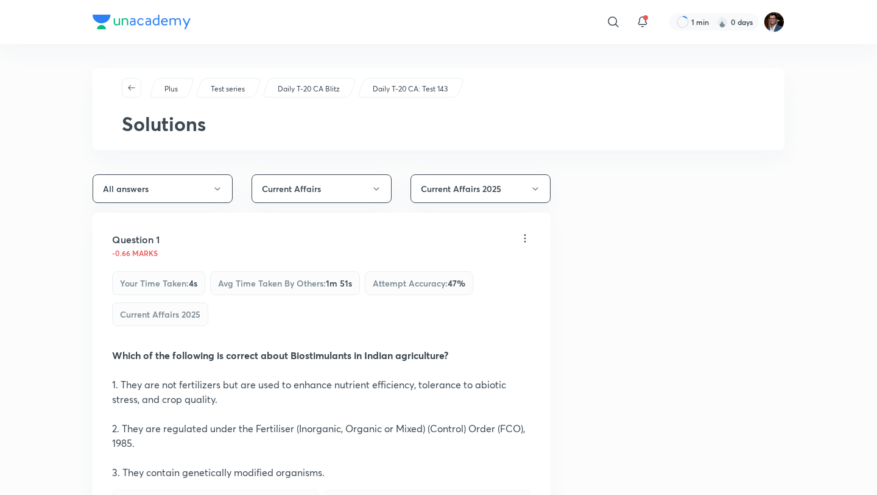
click at [532, 240] on div "Question 1 -0.66 marks Your time taken : 4s Avg time taken by others : 1m 51s A…" at bounding box center [322, 429] width 458 height 433
click at [531, 240] on icon at bounding box center [525, 238] width 12 height 12
click at [497, 273] on li "Report" at bounding box center [479, 269] width 102 height 23
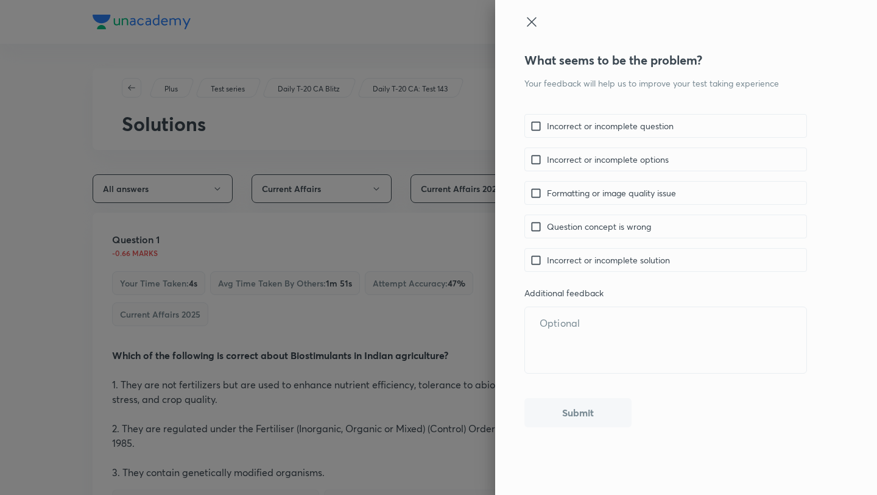
click at [533, 21] on icon at bounding box center [531, 22] width 15 height 15
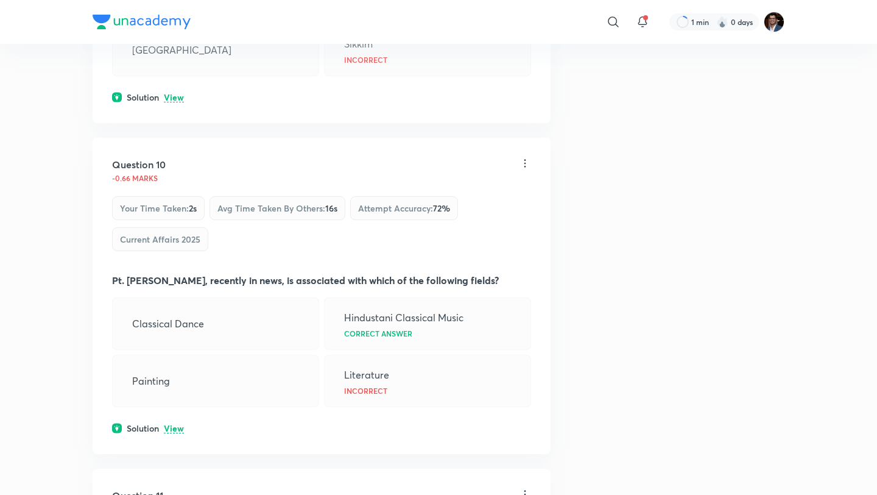
scroll to position [3796, 0]
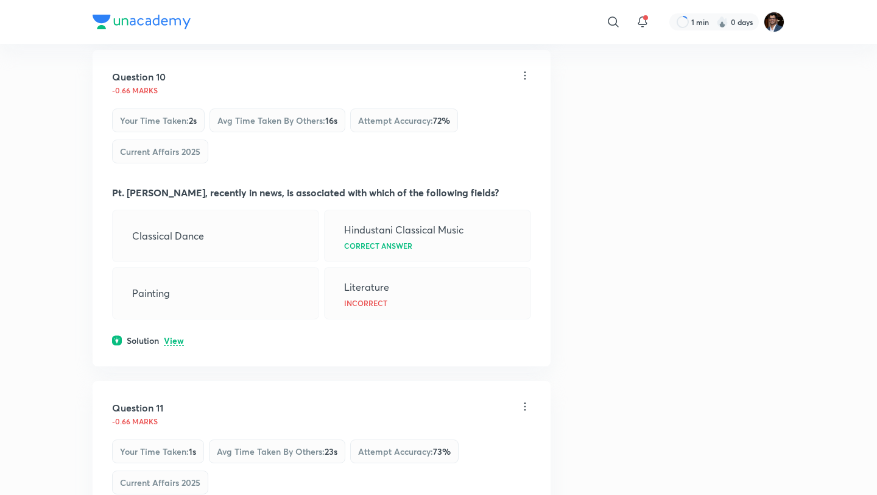
click at [176, 336] on p "View" at bounding box center [174, 340] width 20 height 9
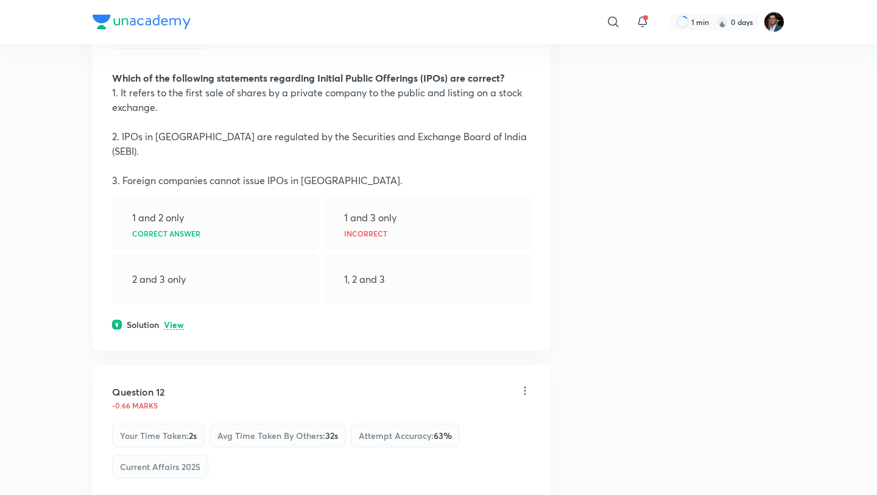
scroll to position [4418, 0]
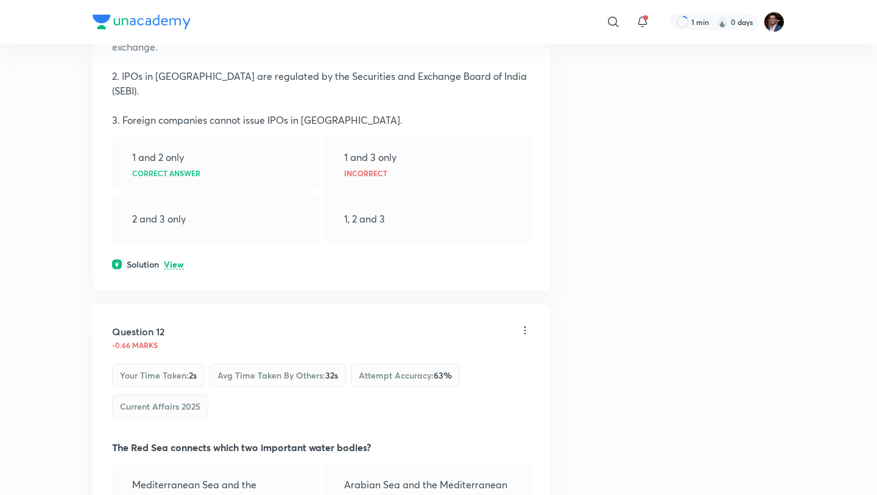
click at [170, 260] on p "View" at bounding box center [174, 264] width 20 height 9
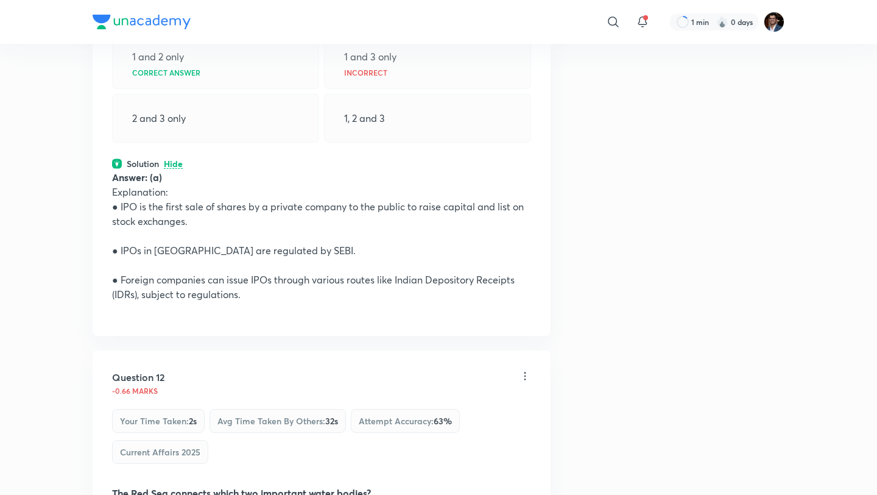
scroll to position [4520, 0]
drag, startPoint x: 139, startPoint y: 116, endPoint x: 241, endPoint y: 124, distance: 102.6
click at [243, 242] on p "● IPOs in [GEOGRAPHIC_DATA] are regulated by SEBI." at bounding box center [321, 249] width 419 height 15
click at [262, 242] on p "● IPOs in [GEOGRAPHIC_DATA] are regulated by SEBI." at bounding box center [321, 249] width 419 height 15
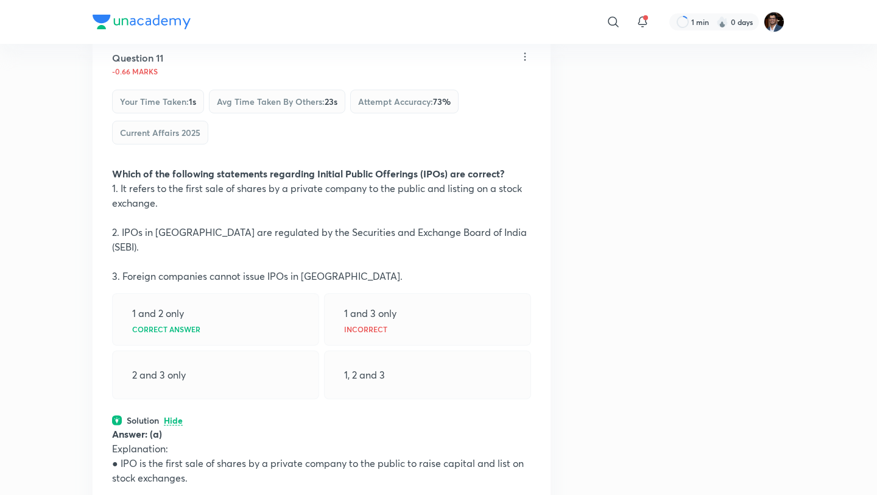
scroll to position [4193, 0]
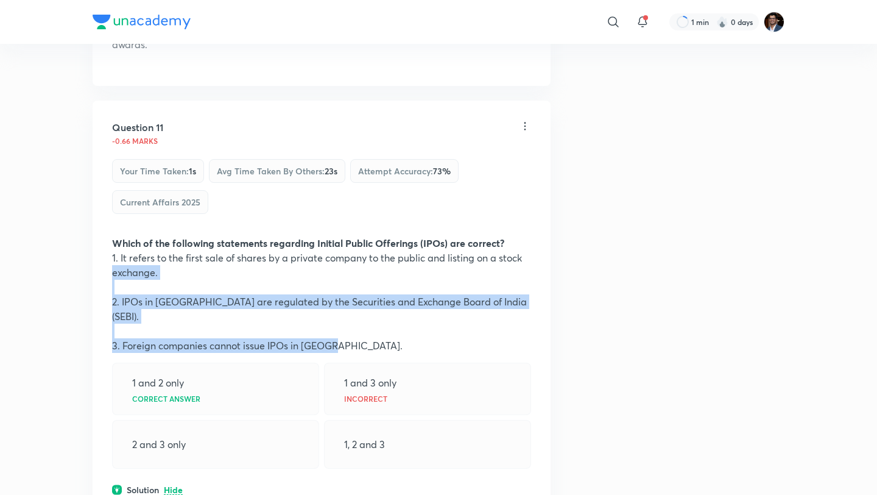
drag, startPoint x: 348, startPoint y: 212, endPoint x: 94, endPoint y: 152, distance: 260.9
click at [94, 152] on div "Question 11 -0.66 marks Your time taken : 1s Avg time taken by others : 23s Att…" at bounding box center [322, 380] width 458 height 561
click at [173, 338] on p "3. Foreign companies cannot issue IPOs in [GEOGRAPHIC_DATA]." at bounding box center [321, 345] width 419 height 15
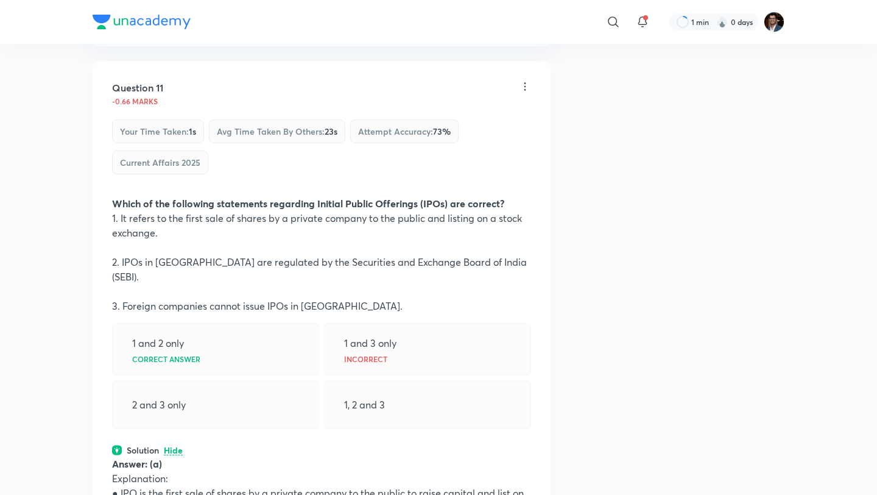
scroll to position [4244, 0]
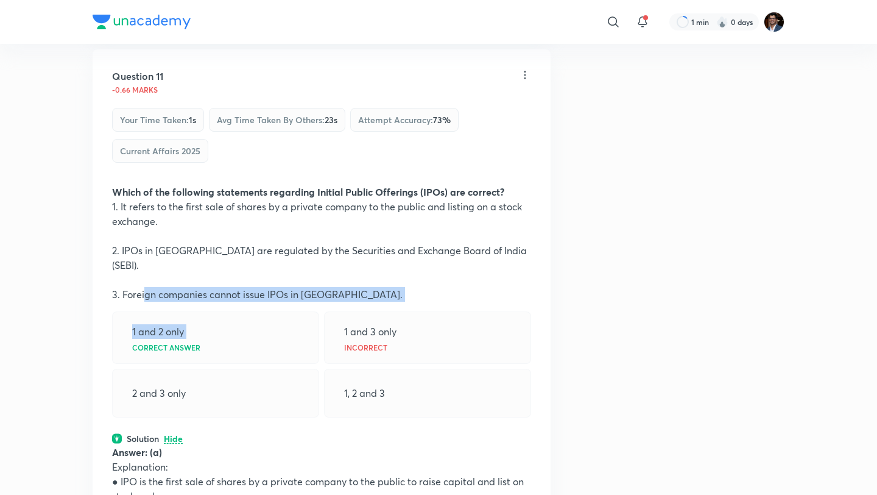
drag, startPoint x: 147, startPoint y: 166, endPoint x: 287, endPoint y: 174, distance: 140.3
click at [287, 174] on div "Question 11 -0.66 marks Your time taken : 1s Avg time taken by others : 23s Att…" at bounding box center [322, 329] width 458 height 561
click at [348, 287] on p "3. Foreign companies cannot issue IPOs in [GEOGRAPHIC_DATA]." at bounding box center [321, 294] width 419 height 15
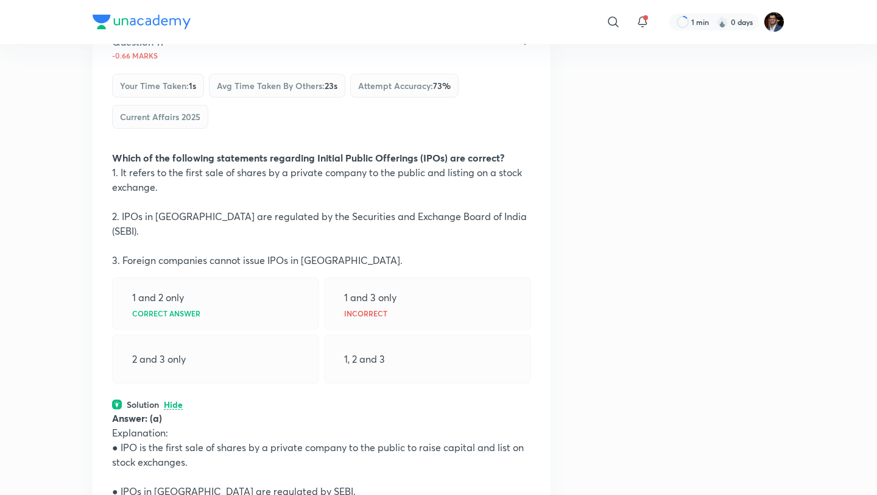
drag, startPoint x: 189, startPoint y: 393, endPoint x: 315, endPoint y: 393, distance: 126.1
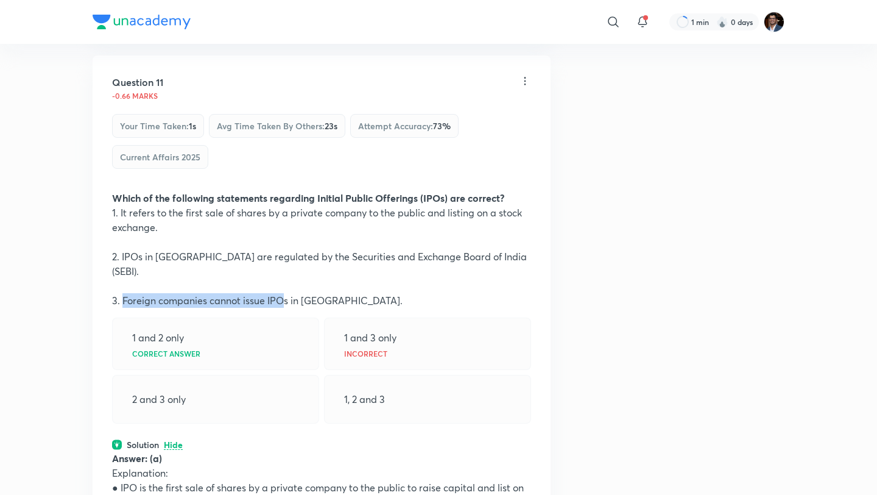
drag, startPoint x: 124, startPoint y: 167, endPoint x: 284, endPoint y: 169, distance: 160.2
click at [284, 293] on p "3. Foreign companies cannot issue IPOs in [GEOGRAPHIC_DATA]." at bounding box center [321, 300] width 419 height 15
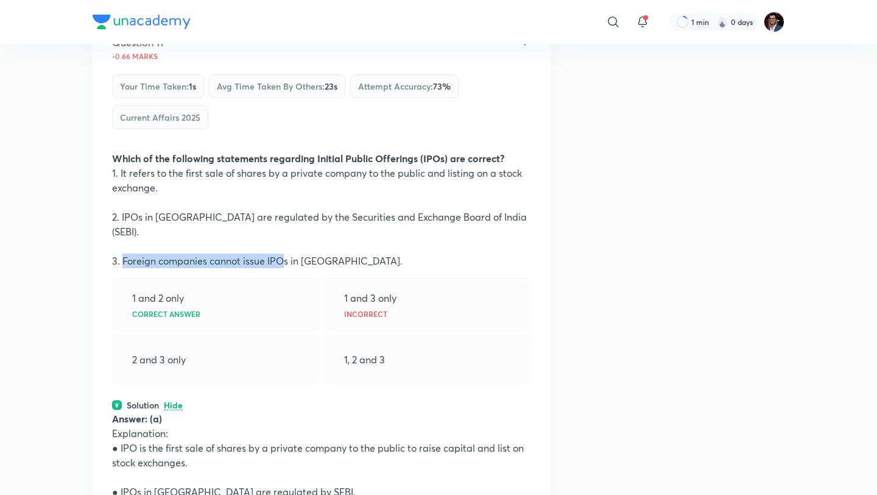
scroll to position [4285, 0]
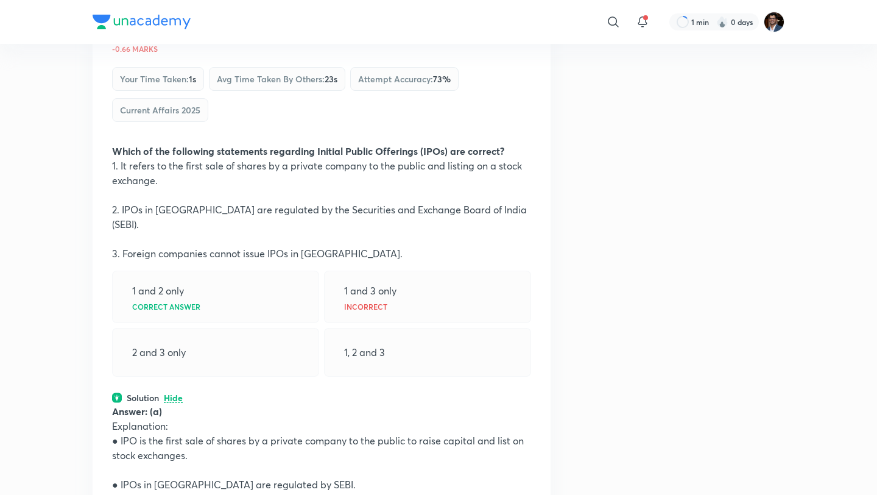
drag, startPoint x: 127, startPoint y: 383, endPoint x: 269, endPoint y: 392, distance: 142.2
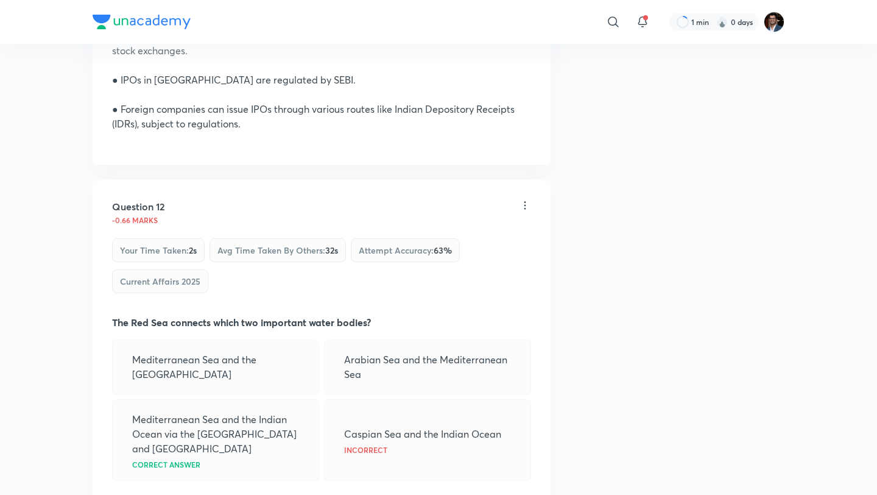
scroll to position [4731, 0]
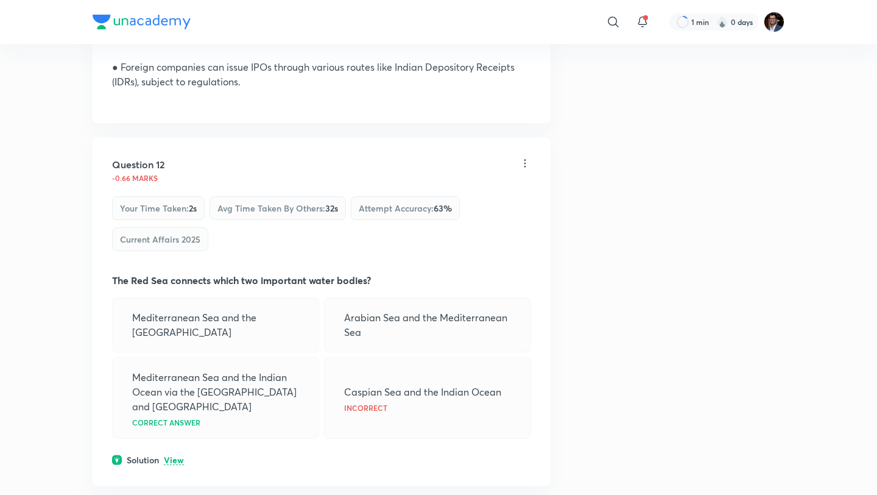
click at [172, 456] on p "View" at bounding box center [174, 460] width 20 height 9
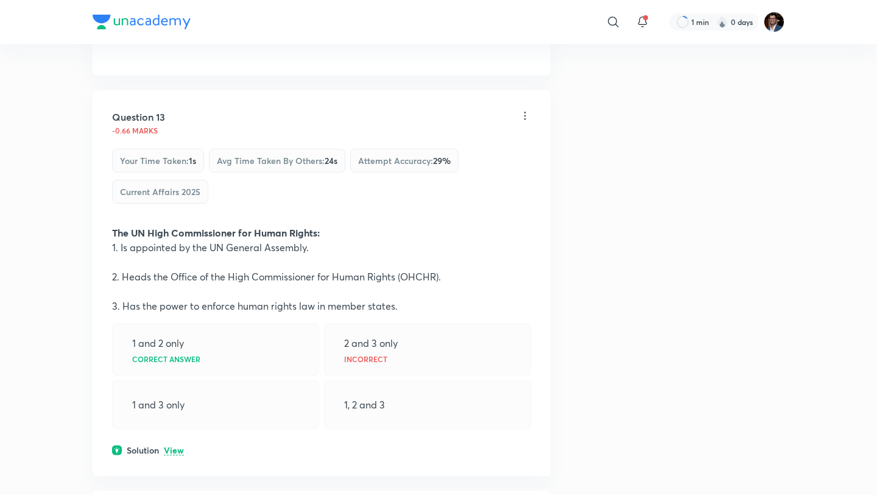
scroll to position [5247, 0]
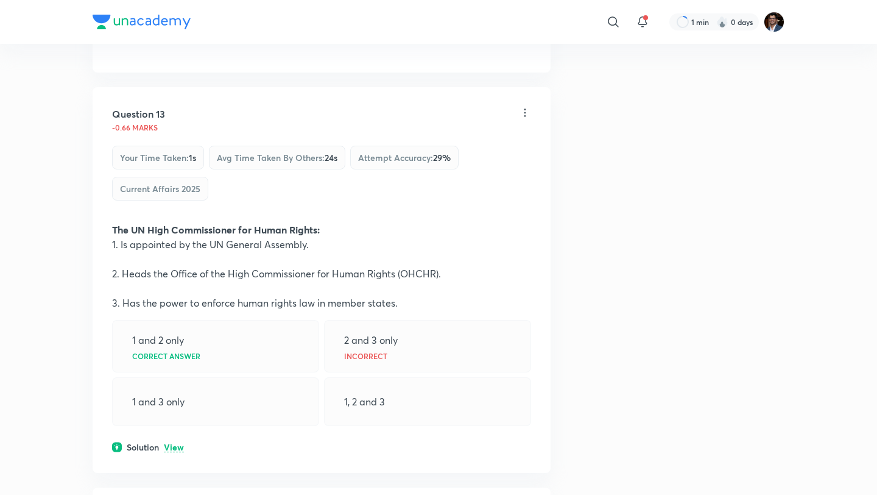
click at [176, 443] on p "View" at bounding box center [174, 447] width 20 height 9
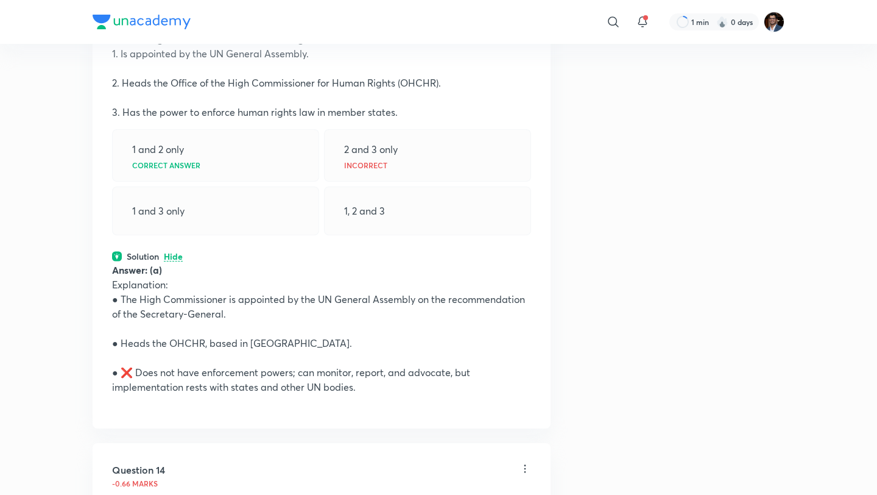
scroll to position [5435, 0]
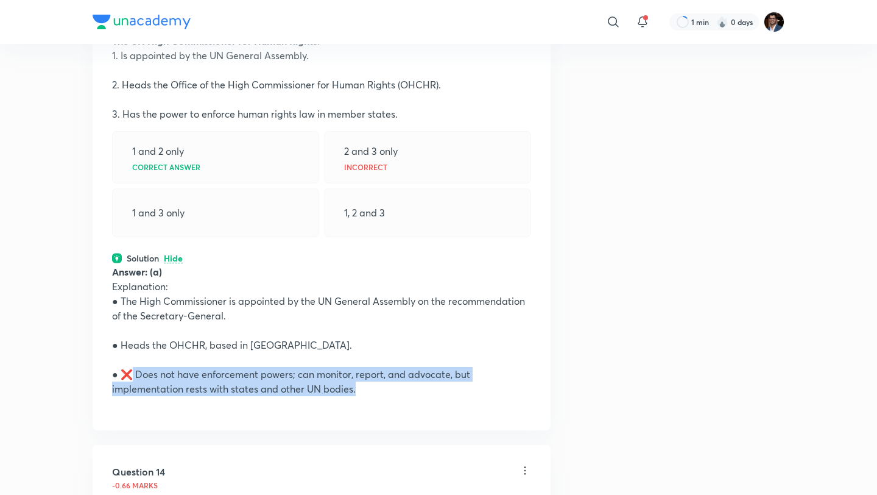
drag, startPoint x: 133, startPoint y: 241, endPoint x: 356, endPoint y: 257, distance: 222.9
click at [356, 367] on p "● ❌ Does not have enforcement powers; can monitor, report, and advocate, but im…" at bounding box center [321, 381] width 419 height 29
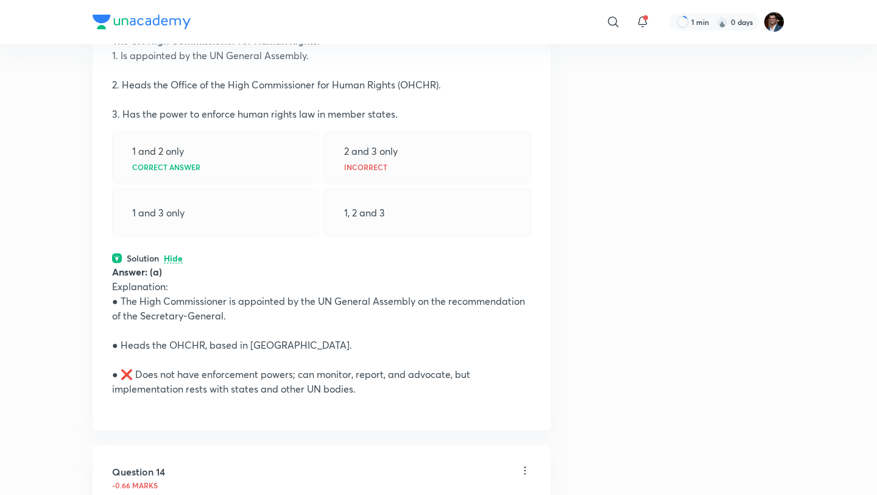
click at [375, 367] on p "● ❌ Does not have enforcement powers; can monitor, report, and advocate, but im…" at bounding box center [321, 381] width 419 height 29
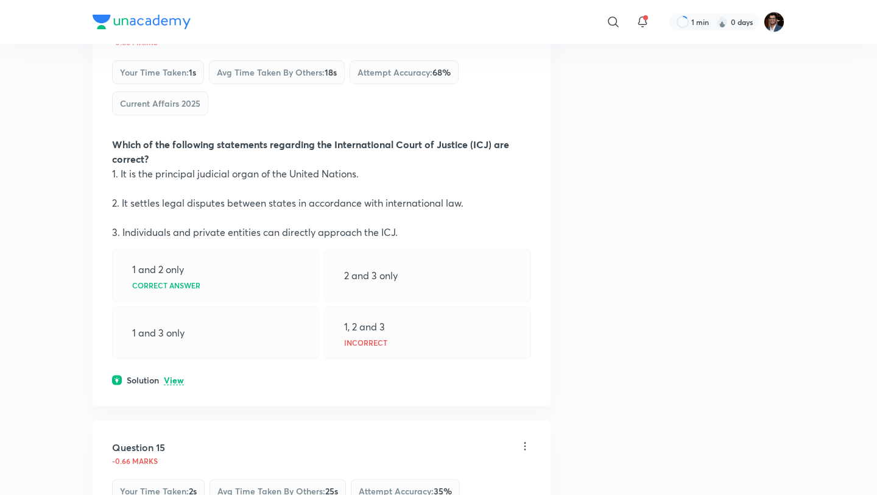
scroll to position [5881, 0]
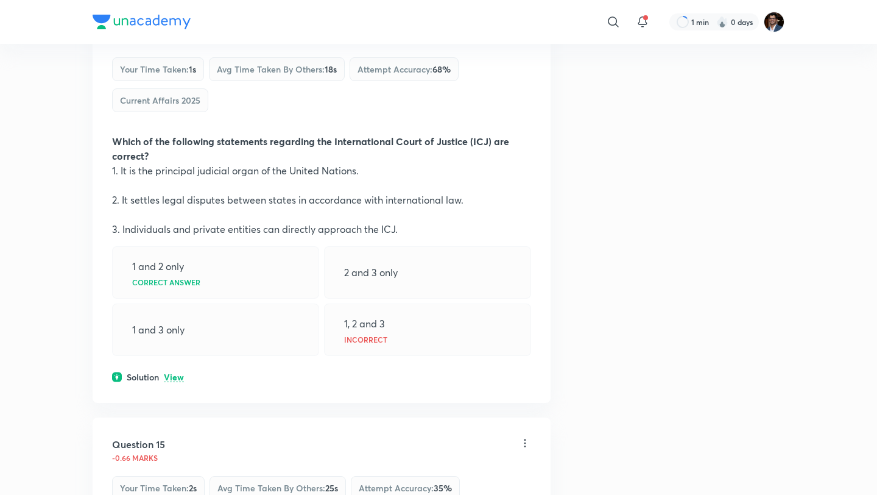
click at [174, 373] on p "View" at bounding box center [174, 377] width 20 height 9
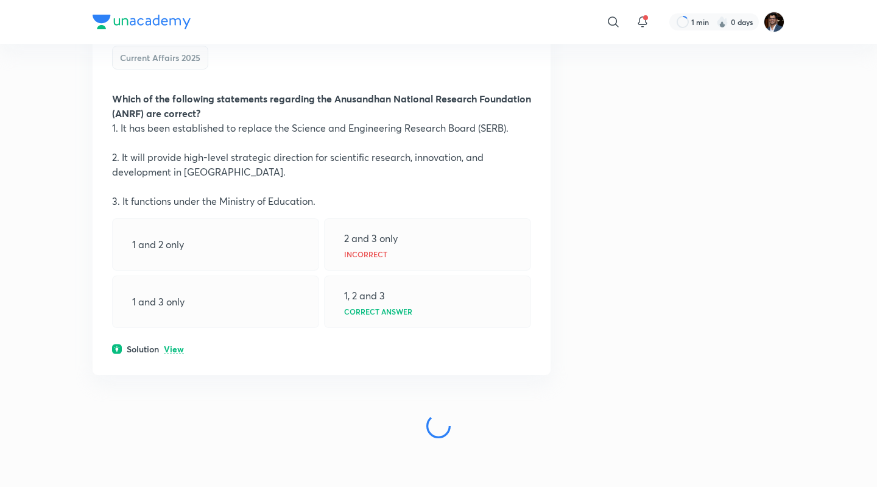
scroll to position [6469, 0]
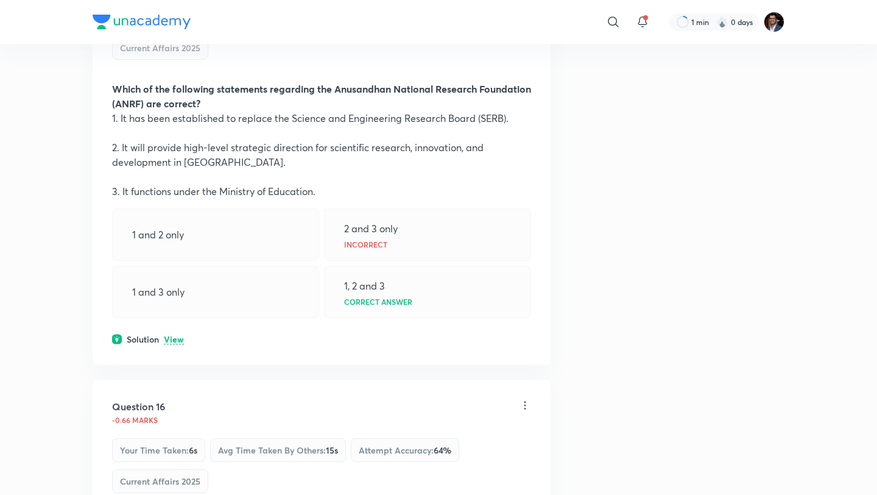
click at [175, 335] on p "View" at bounding box center [174, 339] width 20 height 9
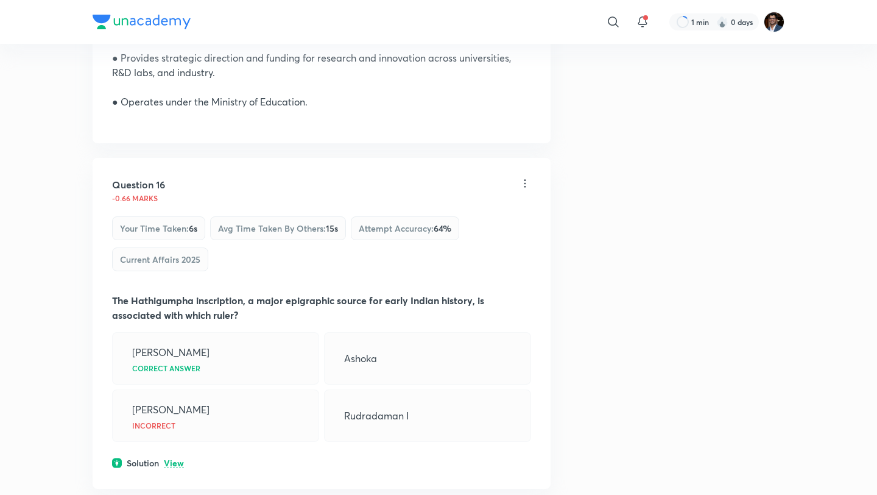
scroll to position [6823, 0]
click at [178, 458] on p "View" at bounding box center [174, 462] width 20 height 9
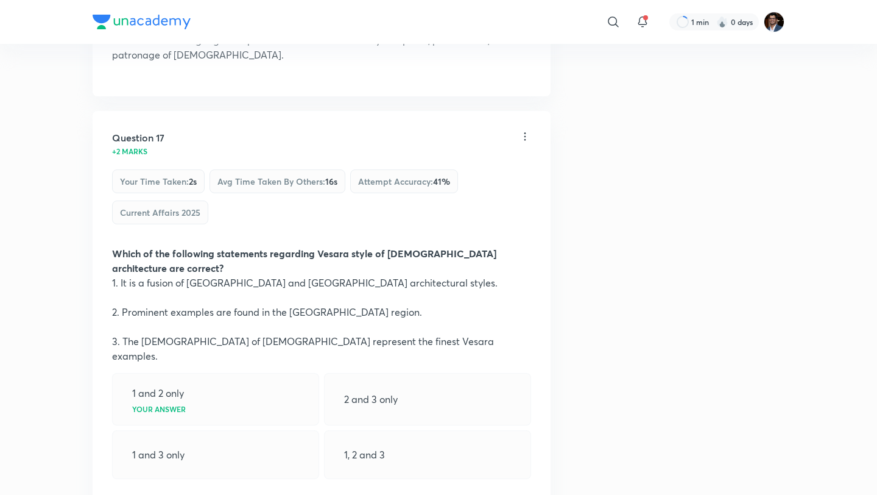
click at [176, 494] on p "View" at bounding box center [174, 500] width 20 height 9
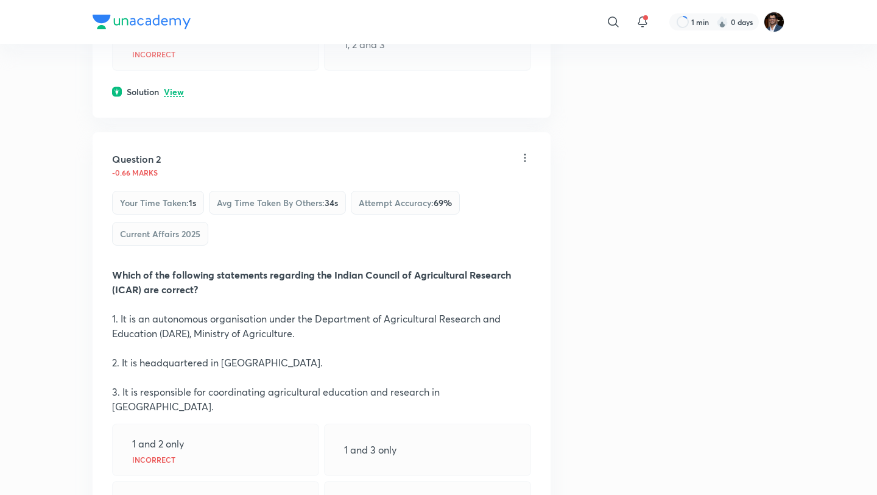
scroll to position [0, 0]
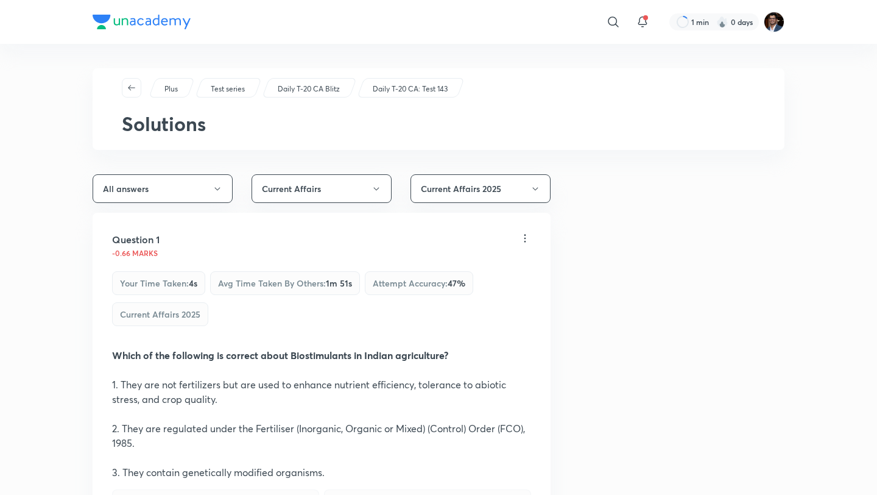
click at [157, 18] on img at bounding box center [142, 22] width 98 height 15
